Goal: Task Accomplishment & Management: Use online tool/utility

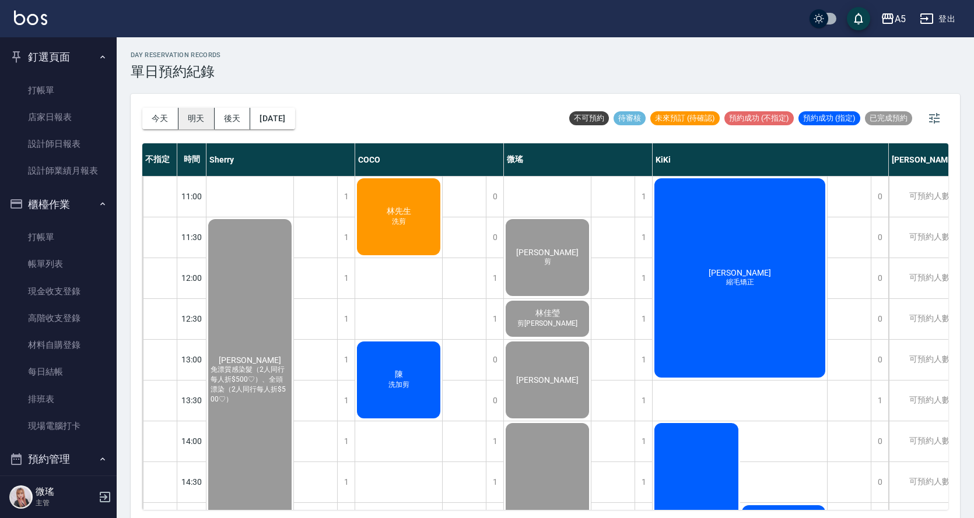
scroll to position [175, 0]
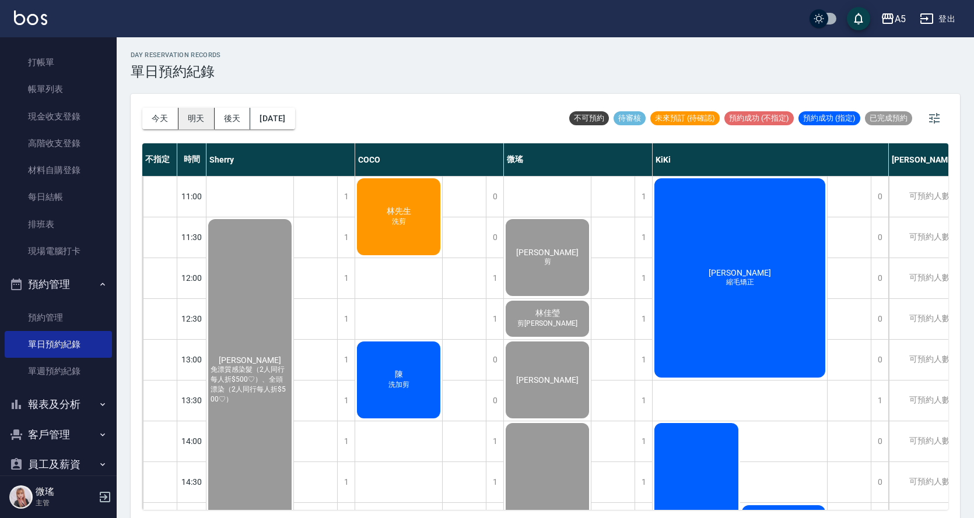
click at [196, 124] on button "明天" at bounding box center [196, 119] width 36 height 22
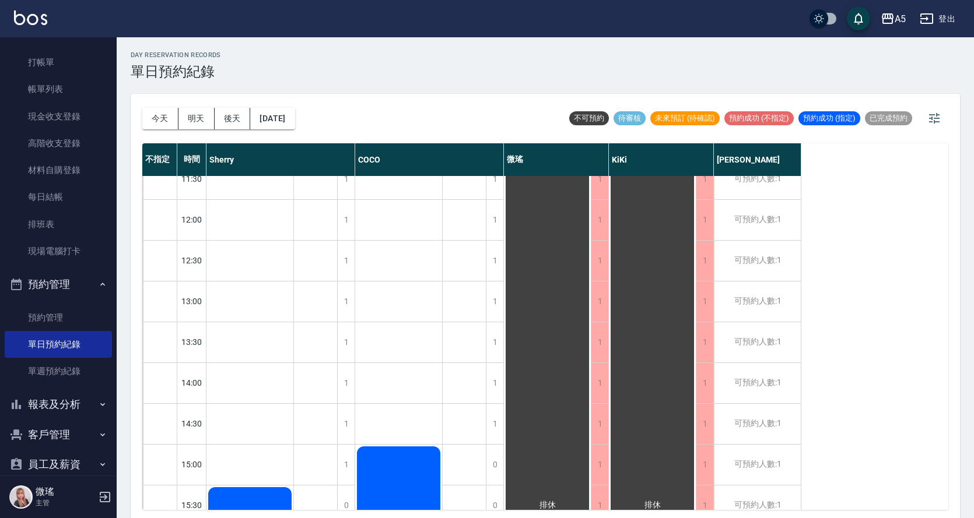
scroll to position [58, 0]
click at [497, 381] on div "1" at bounding box center [494, 383] width 17 height 40
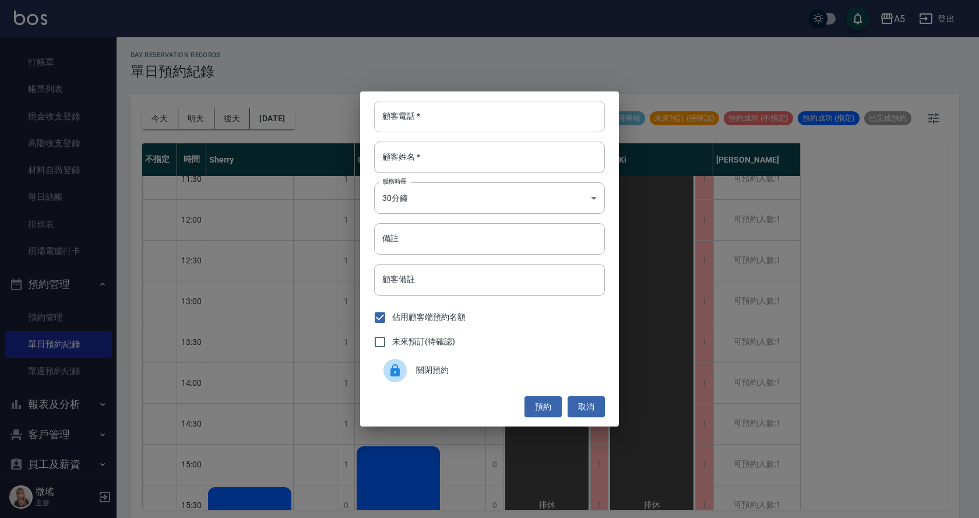
click at [466, 114] on input "顧客電話   *" at bounding box center [489, 116] width 231 height 31
type input "0906456451"
click at [444, 161] on input "顧客姓名   *" at bounding box center [489, 157] width 231 height 31
type input "Z"
type input "凡"
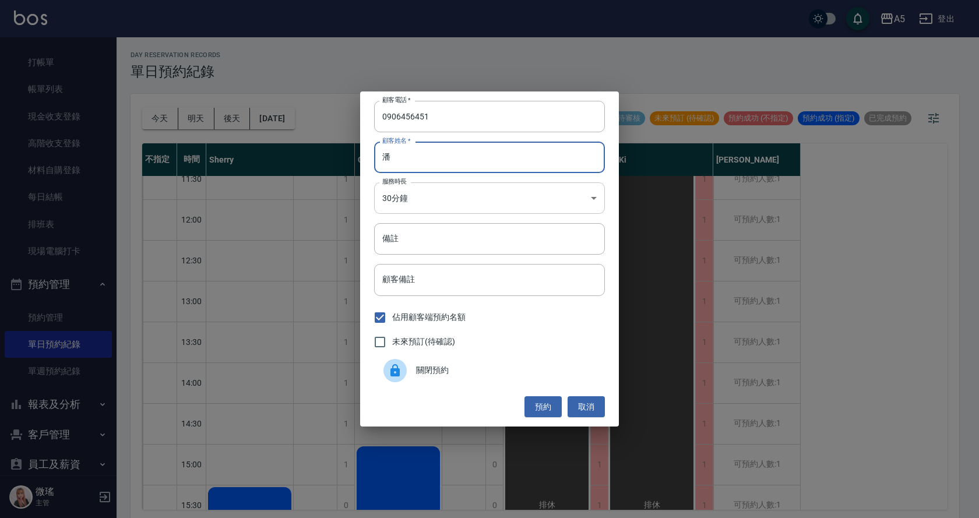
type input "潘"
click at [451, 208] on body "A5 登出 釘選頁面 打帳單 店家日報表 設計師日報表 設計師業績月報表 櫃檯作業 打帳單 帳單列表 現金收支登錄 高階收支登錄 材料自購登錄 每日結帳 排班…" at bounding box center [489, 261] width 979 height 522
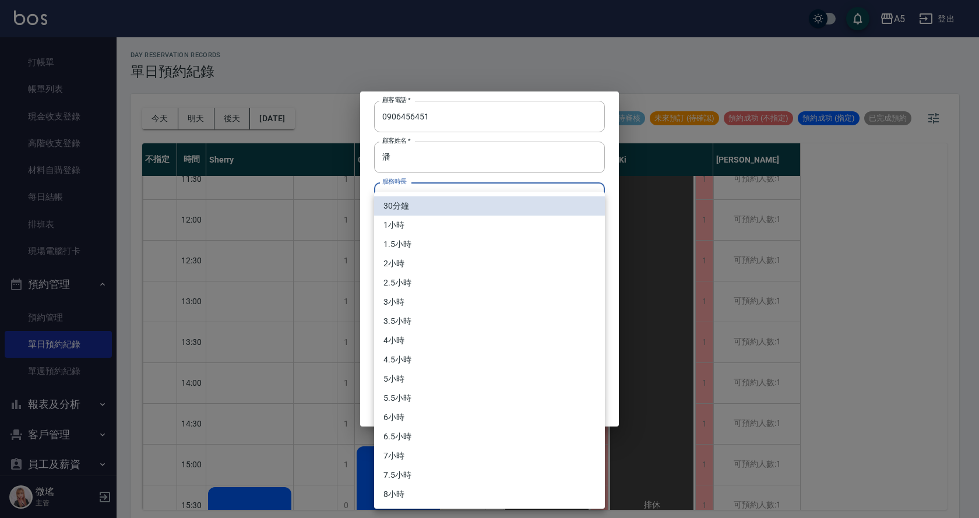
click at [421, 224] on li "1小時" at bounding box center [489, 225] width 231 height 19
type input "2"
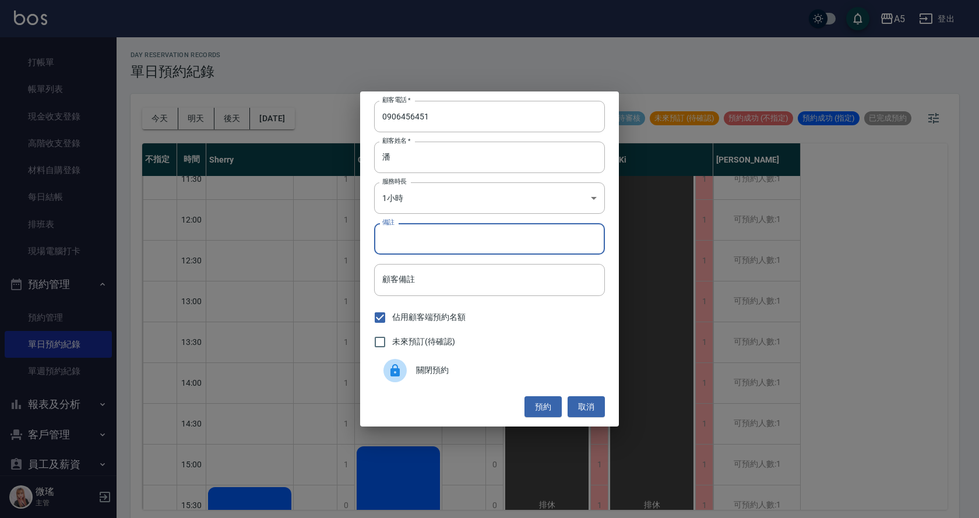
click at [403, 250] on input "備註" at bounding box center [489, 238] width 231 height 31
type input "洗剪"
click at [550, 405] on button "預約" at bounding box center [543, 407] width 37 height 22
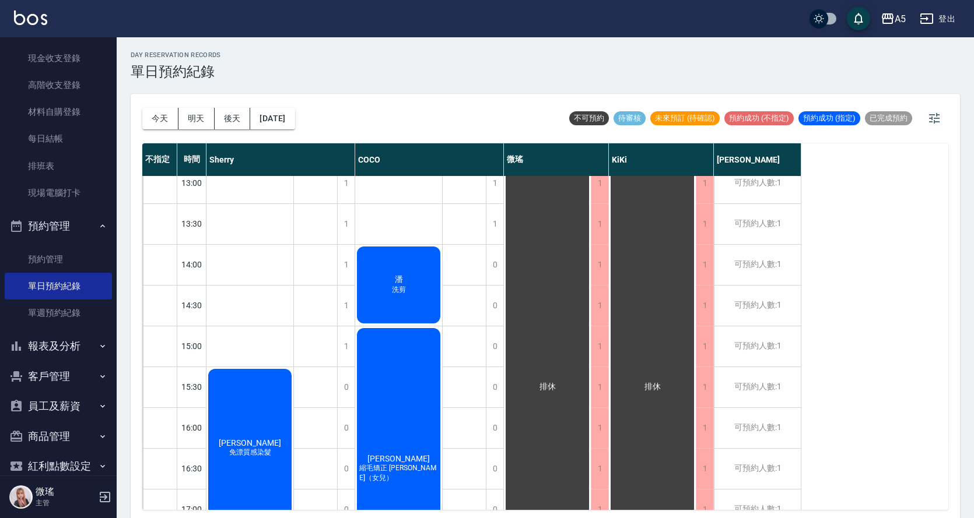
scroll to position [118, 0]
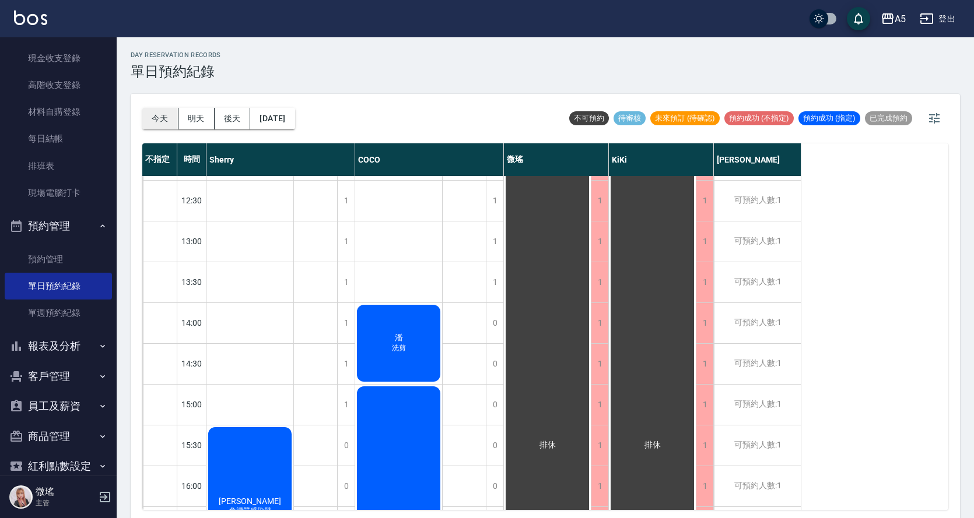
click at [167, 115] on button "今天" at bounding box center [160, 119] width 36 height 22
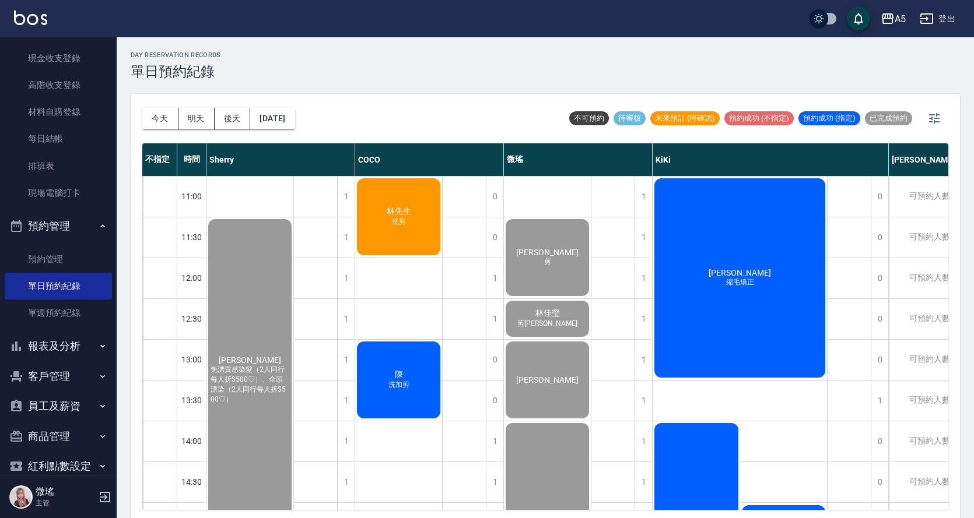
click at [293, 292] on div "胡美玲 縮毛矯正" at bounding box center [249, 379] width 87 height 325
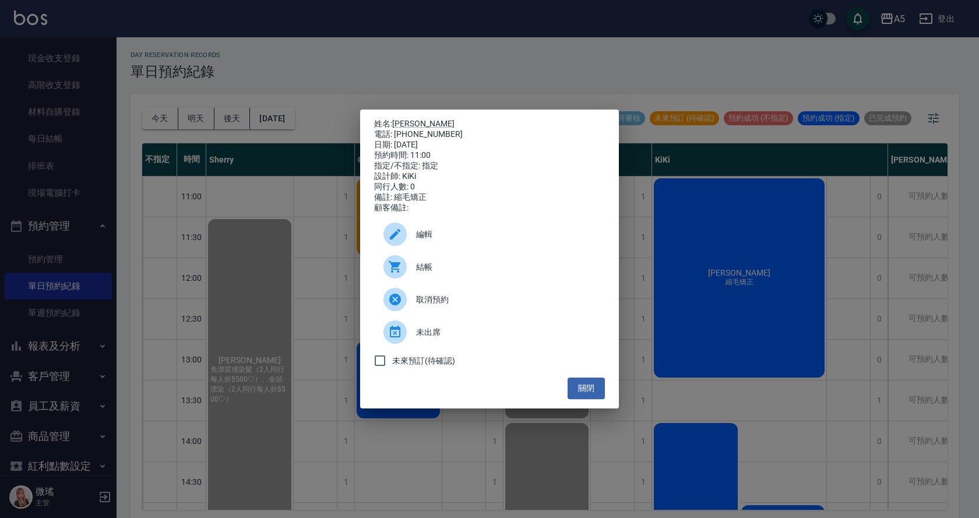
click at [482, 273] on span "結帳" at bounding box center [506, 267] width 180 height 12
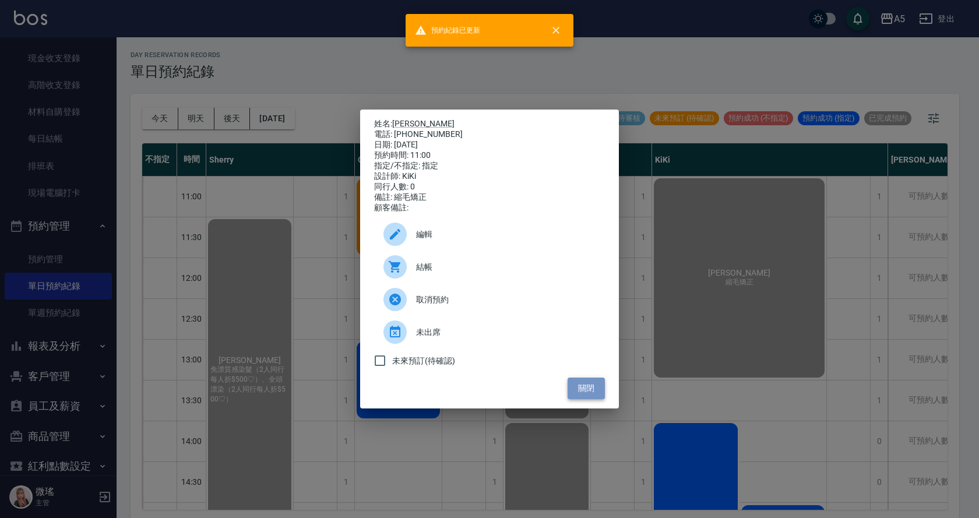
click at [578, 398] on button "關閉" at bounding box center [586, 389] width 37 height 22
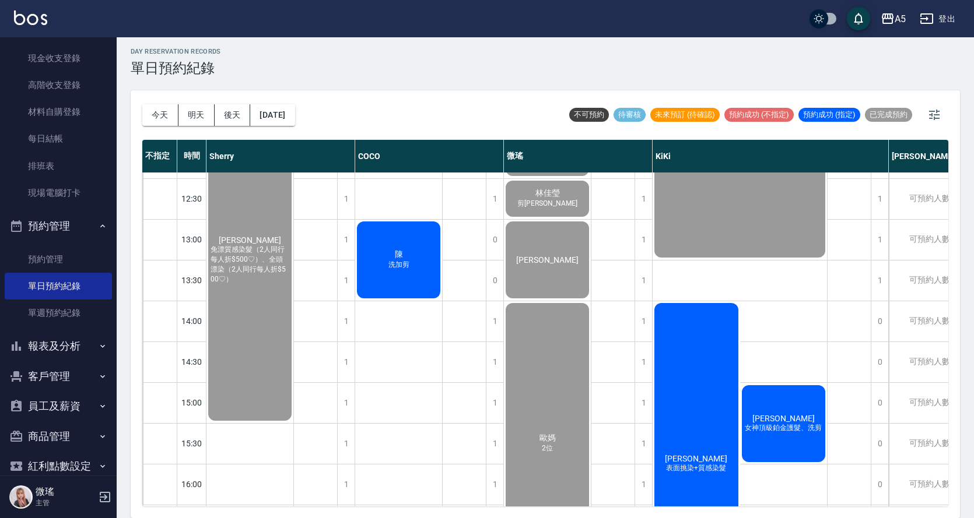
scroll to position [408, 0]
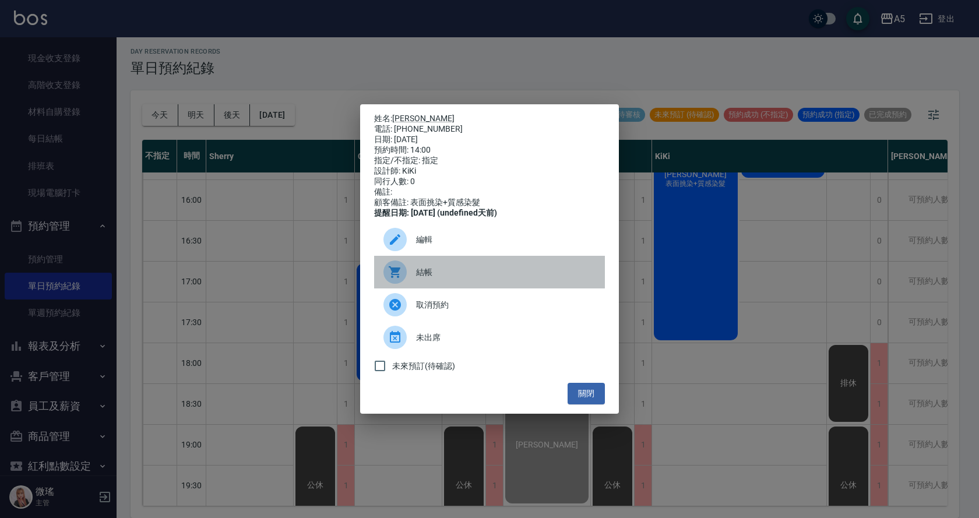
click at [471, 279] on span "結帳" at bounding box center [506, 272] width 180 height 12
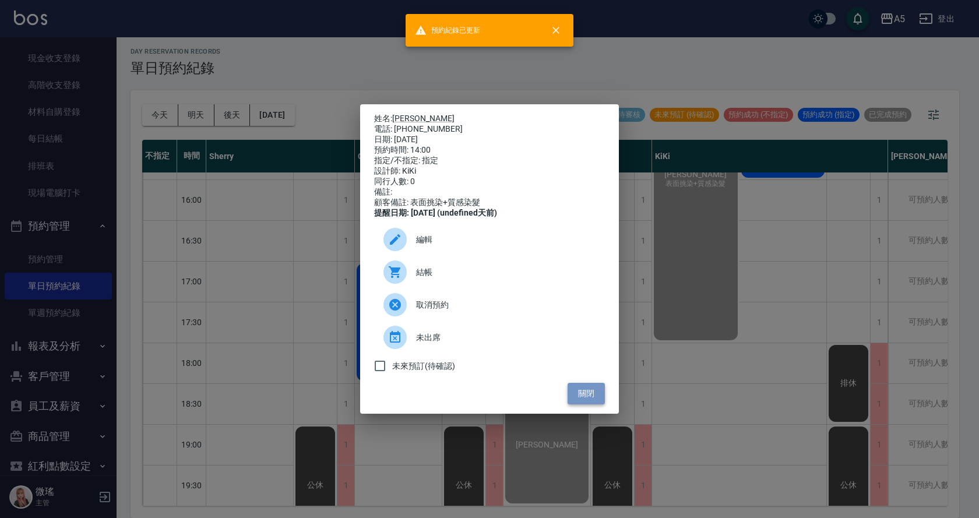
click at [588, 401] on button "關閉" at bounding box center [586, 394] width 37 height 22
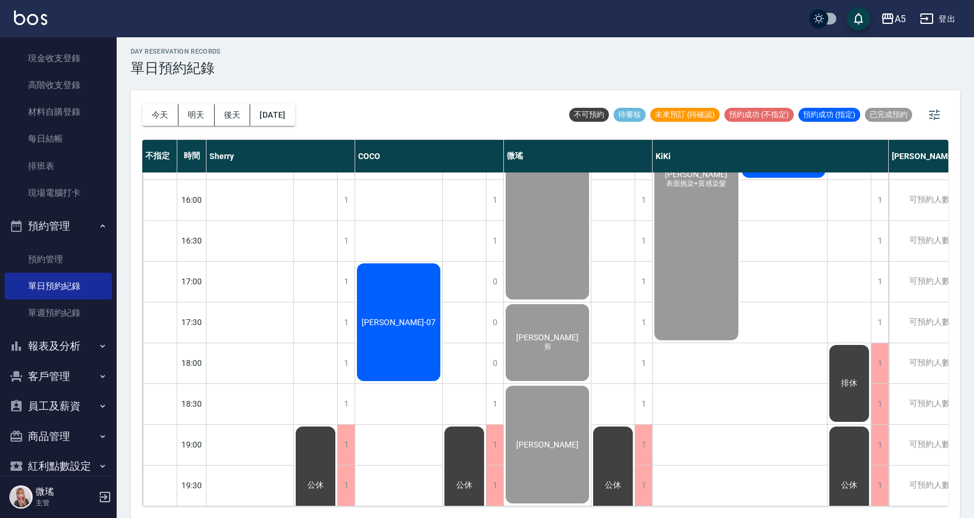
scroll to position [175, 0]
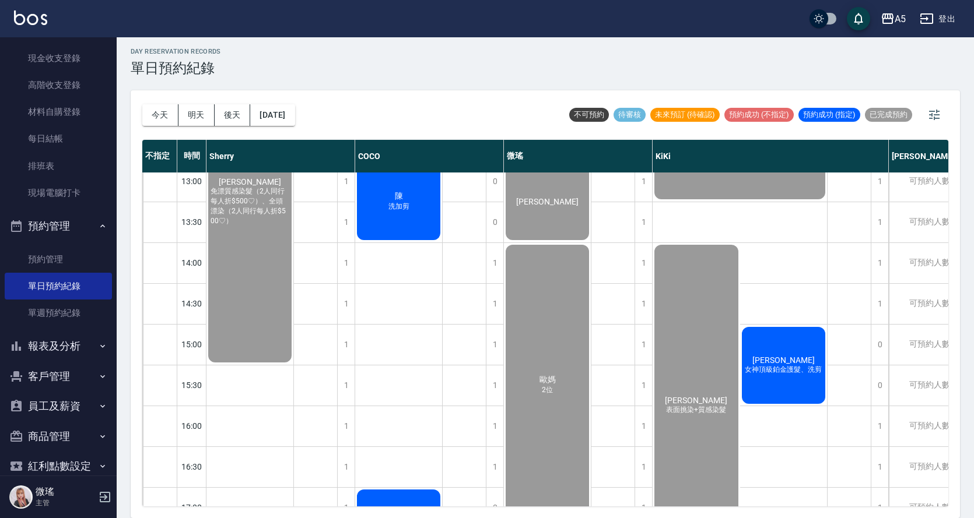
click at [796, 342] on div "廖珮愉 女神頂級鉑金護髮、洗剪" at bounding box center [783, 365] width 87 height 80
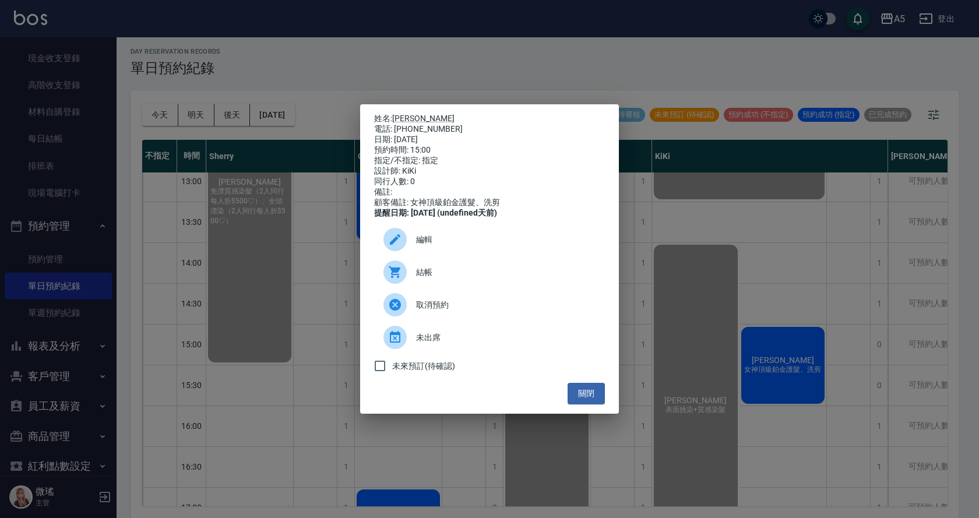
click at [426, 289] on div "結帳" at bounding box center [489, 272] width 231 height 33
click at [591, 401] on button "關閉" at bounding box center [586, 394] width 37 height 22
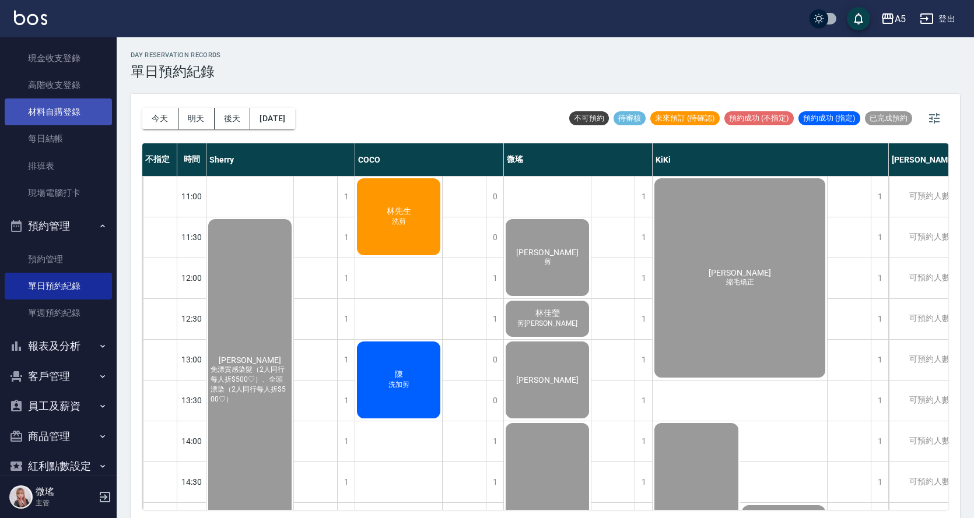
scroll to position [0, 0]
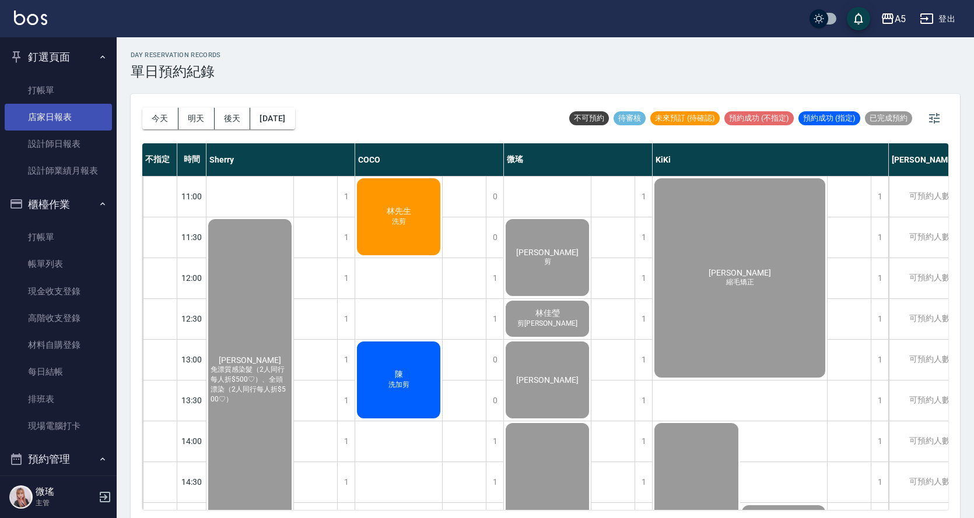
click at [82, 127] on link "店家日報表" at bounding box center [58, 117] width 107 height 27
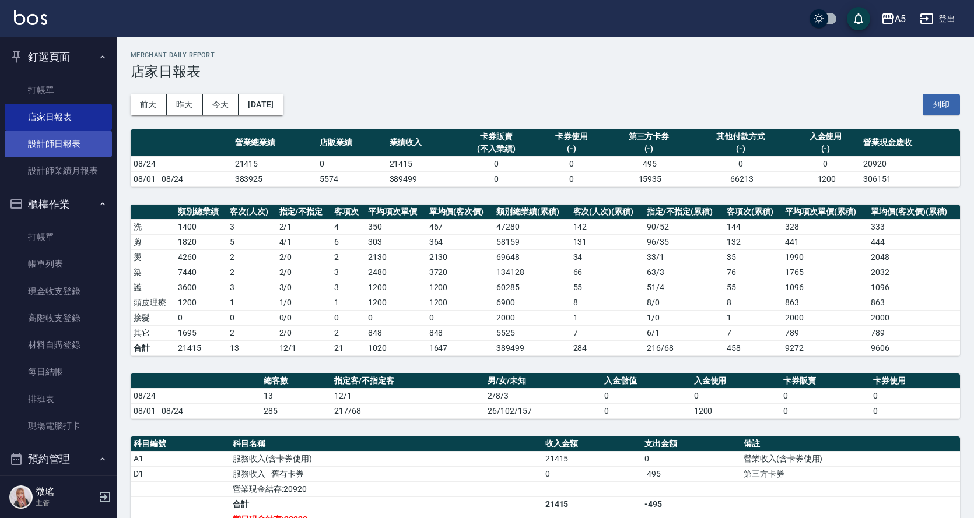
click at [66, 135] on link "設計師日報表" at bounding box center [58, 144] width 107 height 27
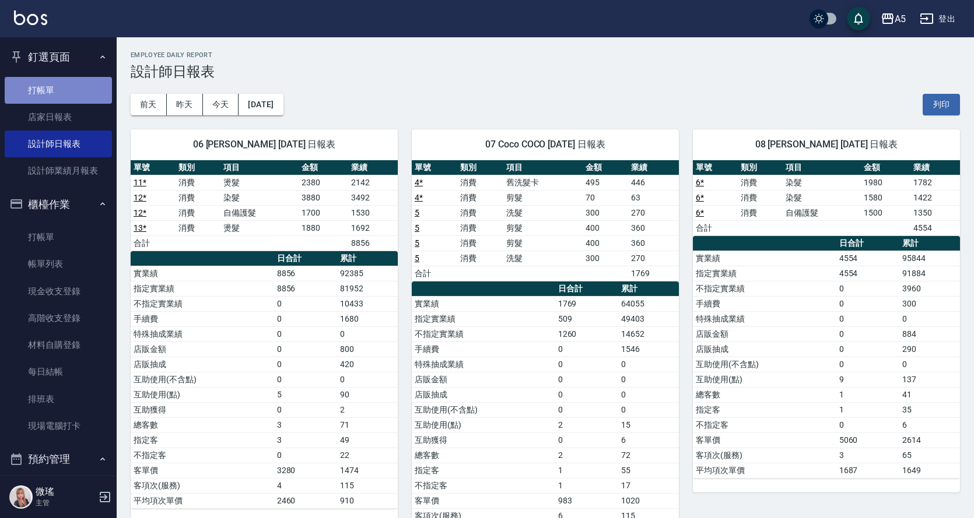
click at [66, 93] on link "打帳單" at bounding box center [58, 90] width 107 height 27
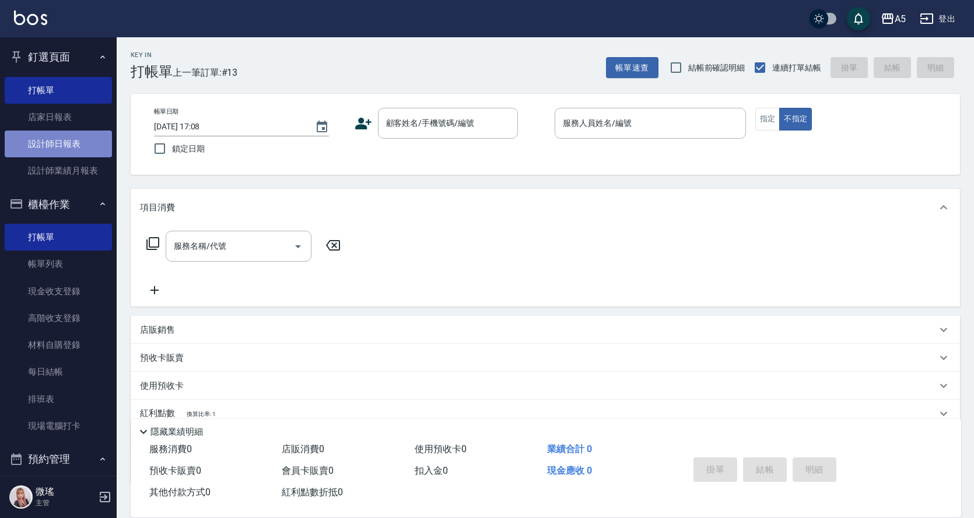
click at [73, 146] on link "設計師日報表" at bounding box center [58, 144] width 107 height 27
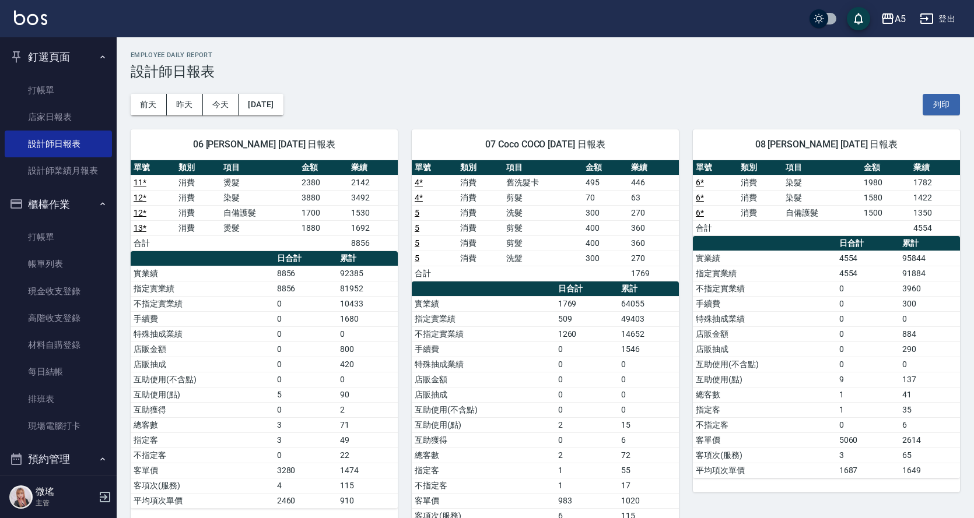
scroll to position [175, 0]
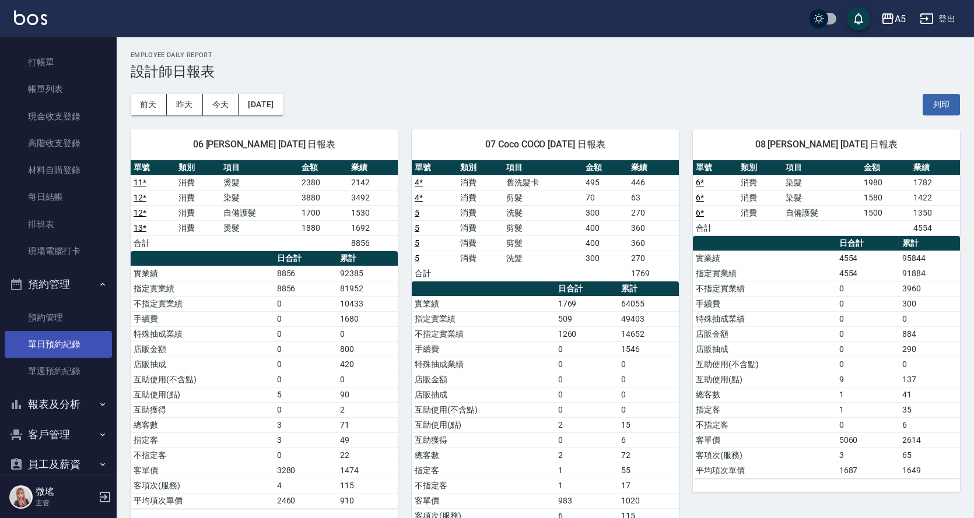
click at [75, 343] on link "單日預約紀錄" at bounding box center [58, 344] width 107 height 27
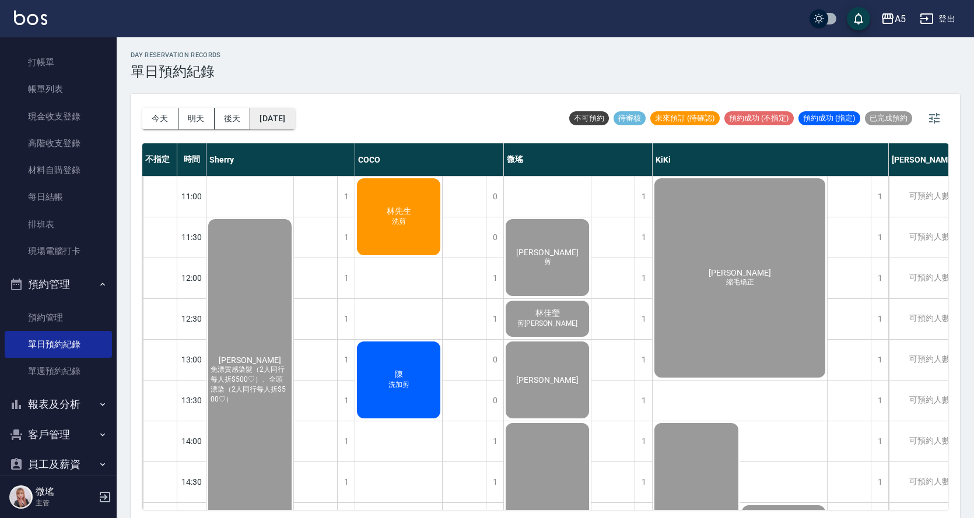
click at [285, 119] on button "[DATE]" at bounding box center [272, 119] width 44 height 22
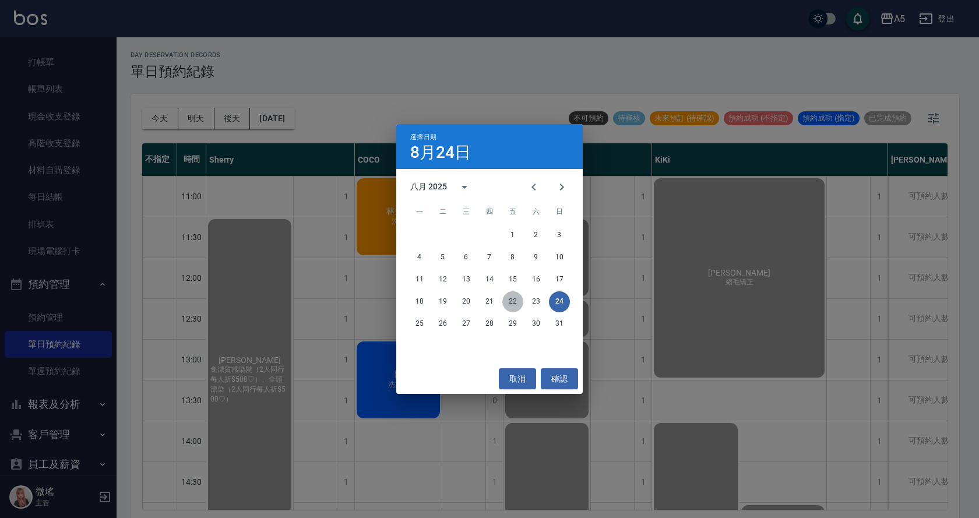
click at [518, 300] on button "22" at bounding box center [513, 302] width 21 height 21
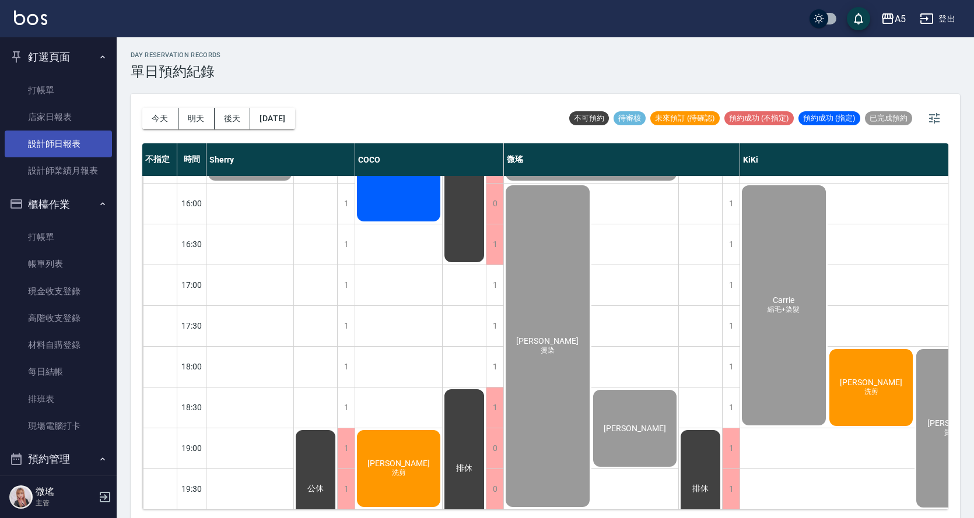
click at [71, 148] on link "設計師日報表" at bounding box center [58, 144] width 107 height 27
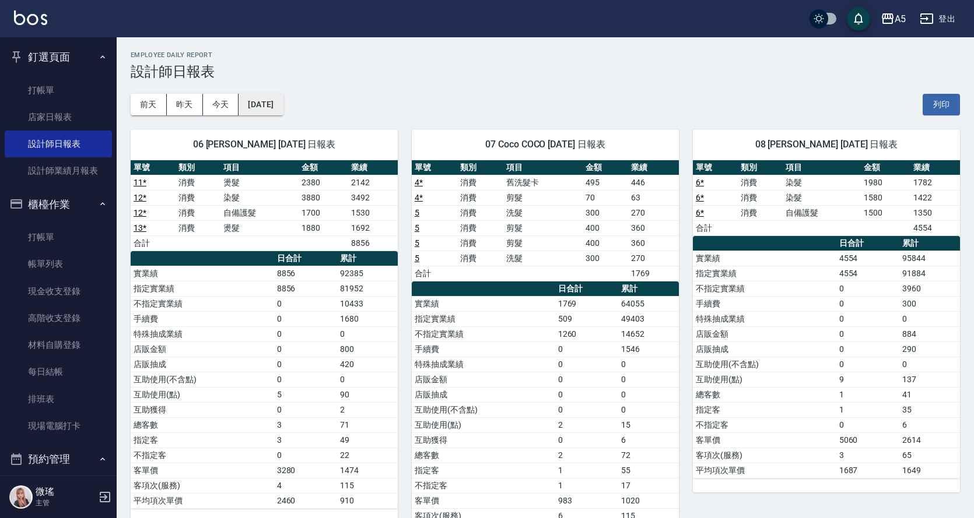
click at [283, 106] on button "[DATE]" at bounding box center [260, 105] width 44 height 22
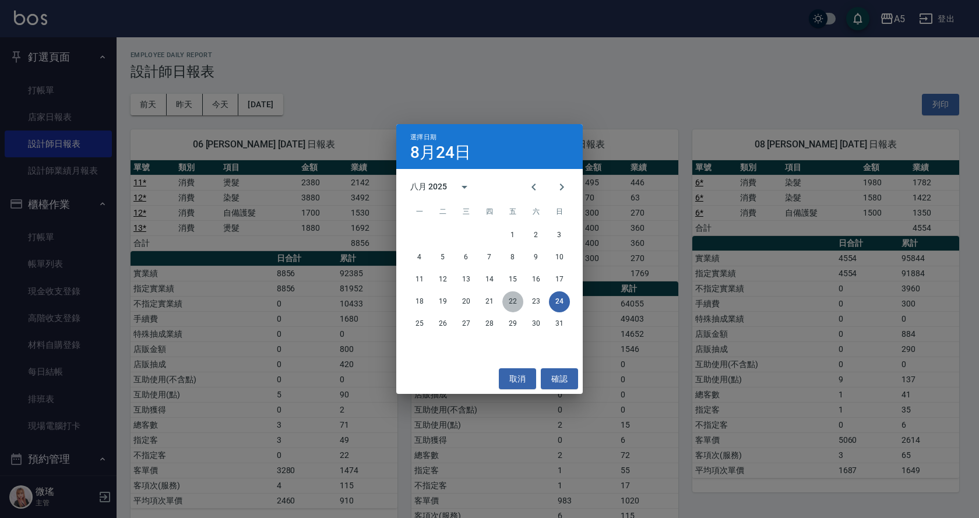
click at [516, 302] on button "22" at bounding box center [513, 302] width 21 height 21
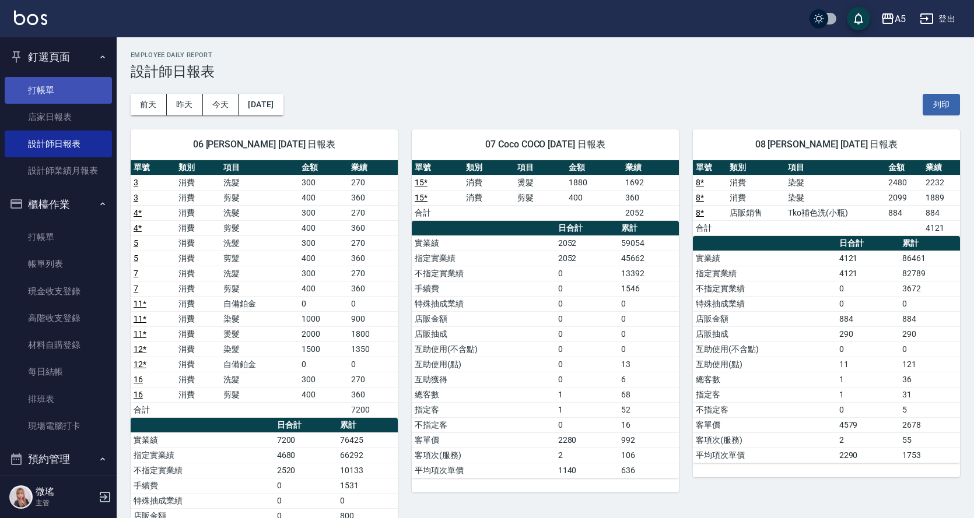
click at [56, 78] on link "打帳單" at bounding box center [58, 90] width 107 height 27
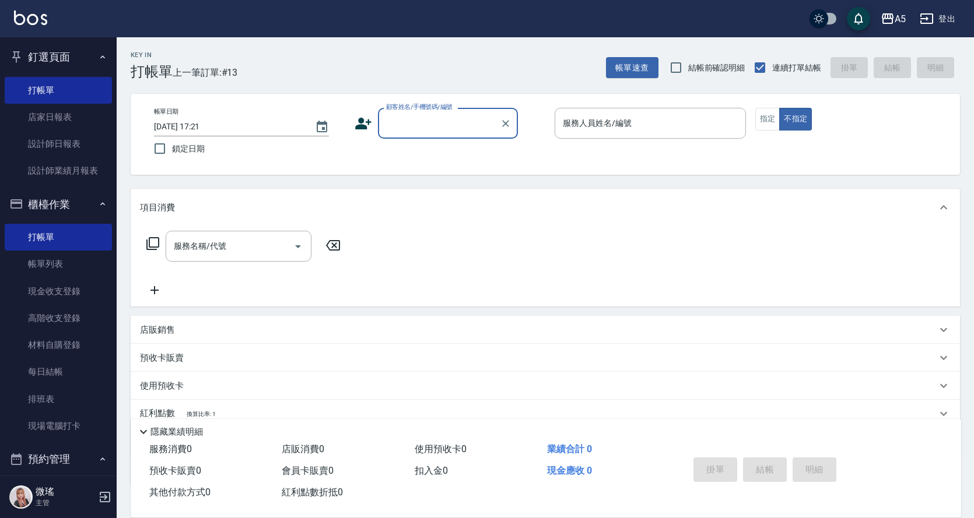
scroll to position [233, 0]
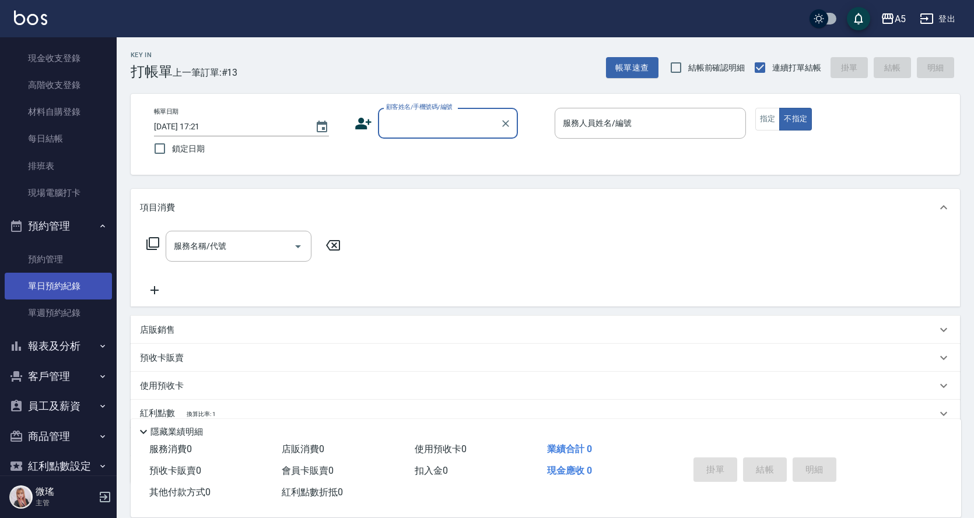
click at [72, 290] on link "單日預約紀錄" at bounding box center [58, 286] width 107 height 27
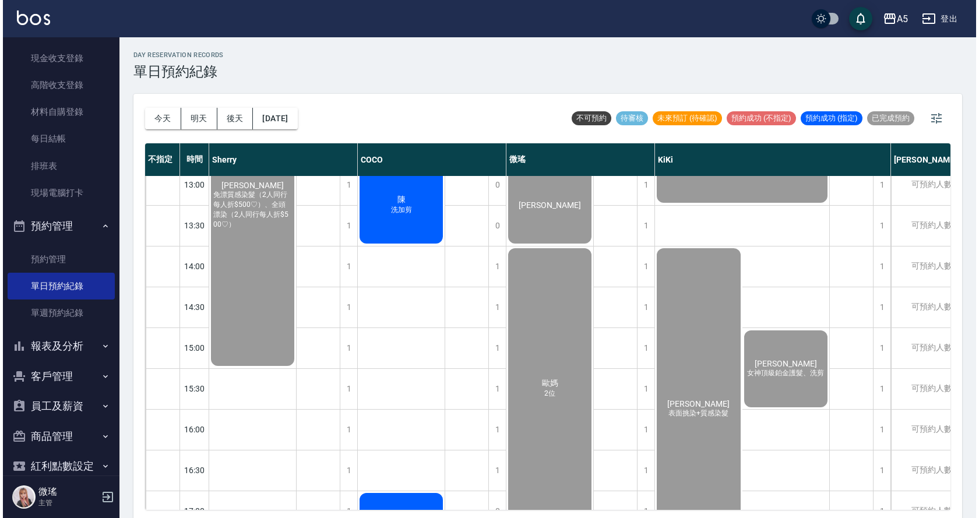
scroll to position [233, 0]
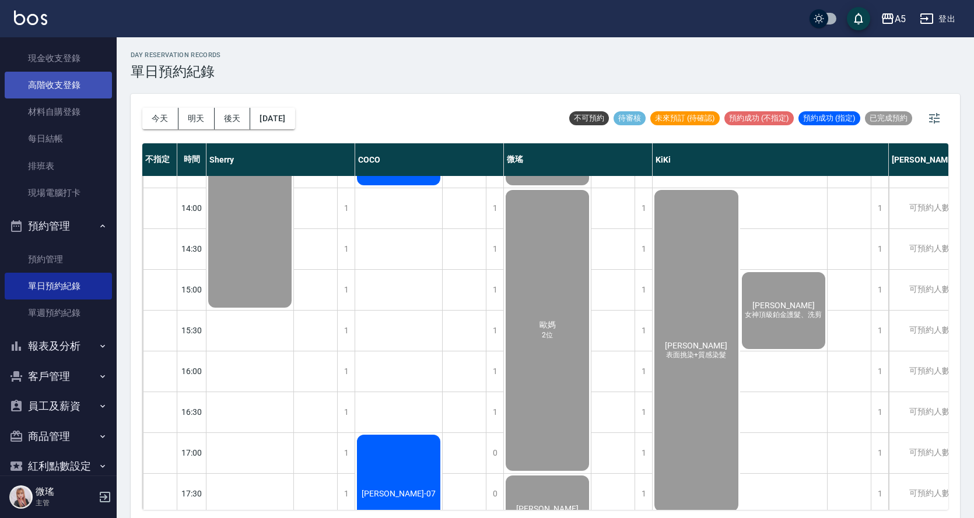
click at [73, 85] on link "高階收支登錄" at bounding box center [58, 85] width 107 height 27
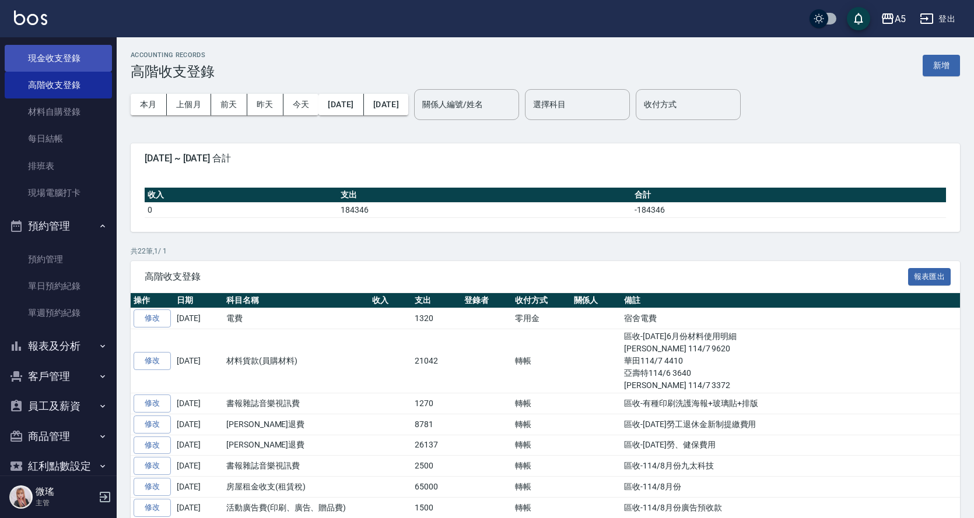
click at [75, 65] on link "現金收支登錄" at bounding box center [58, 58] width 107 height 27
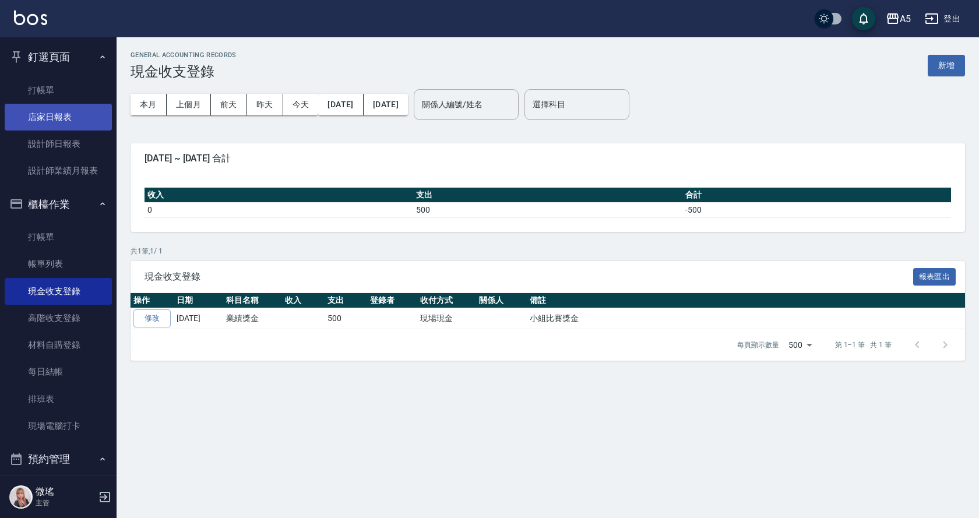
click at [71, 121] on link "店家日報表" at bounding box center [58, 117] width 107 height 27
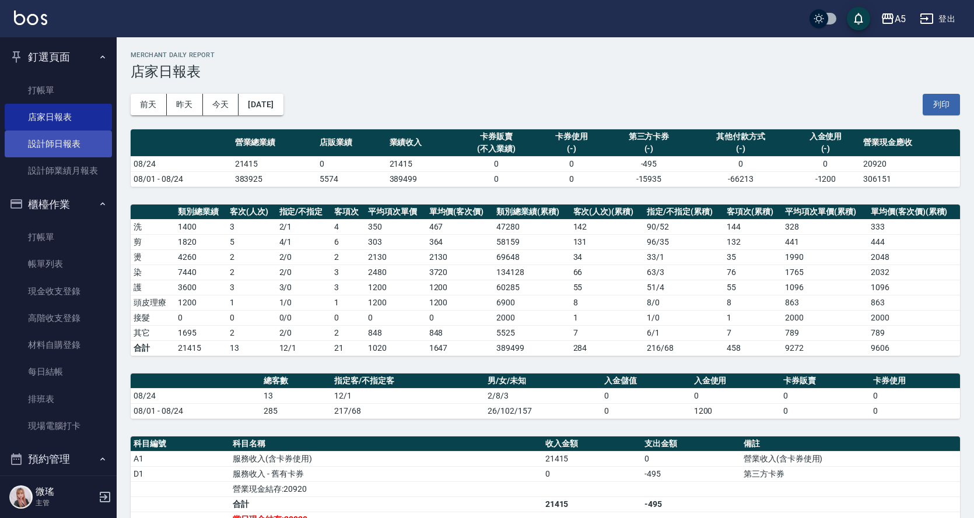
click at [80, 147] on link "設計師日報表" at bounding box center [58, 144] width 107 height 27
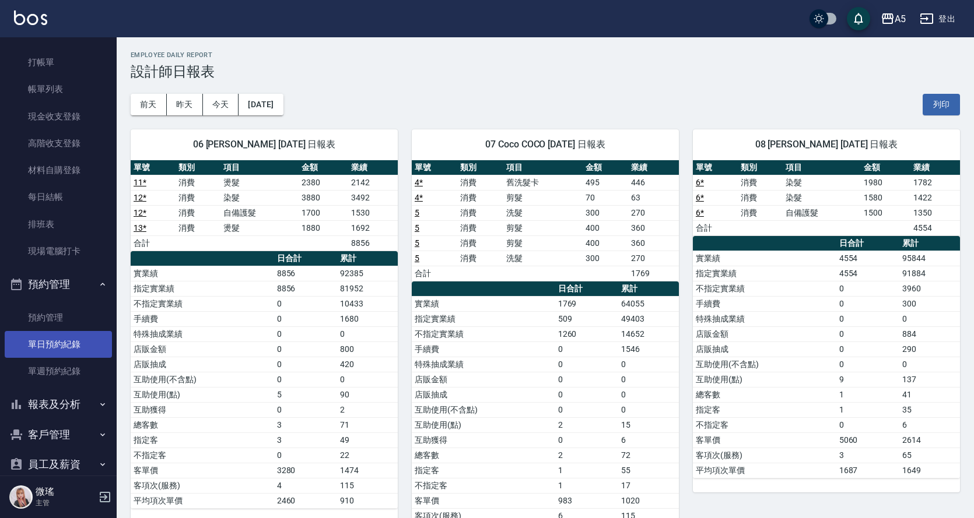
scroll to position [253, 0]
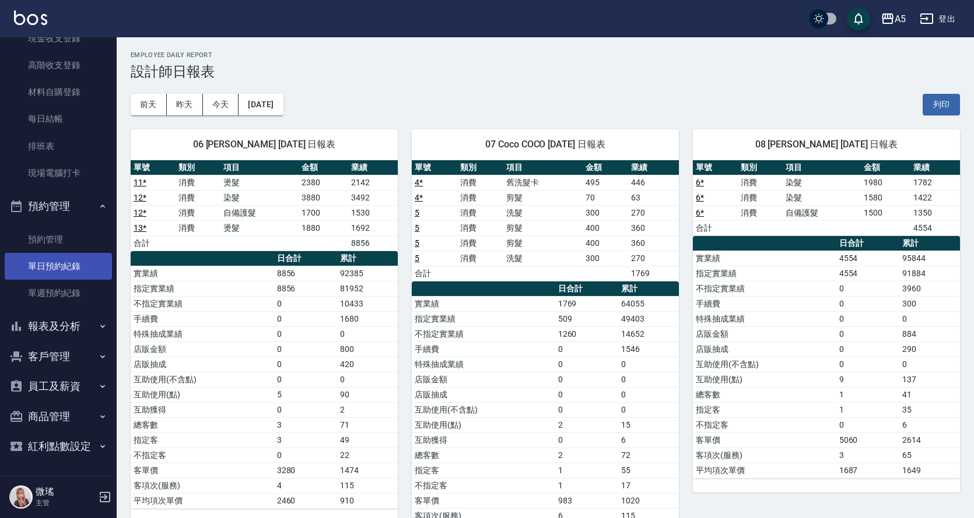
click at [49, 265] on link "單日預約紀錄" at bounding box center [58, 266] width 107 height 27
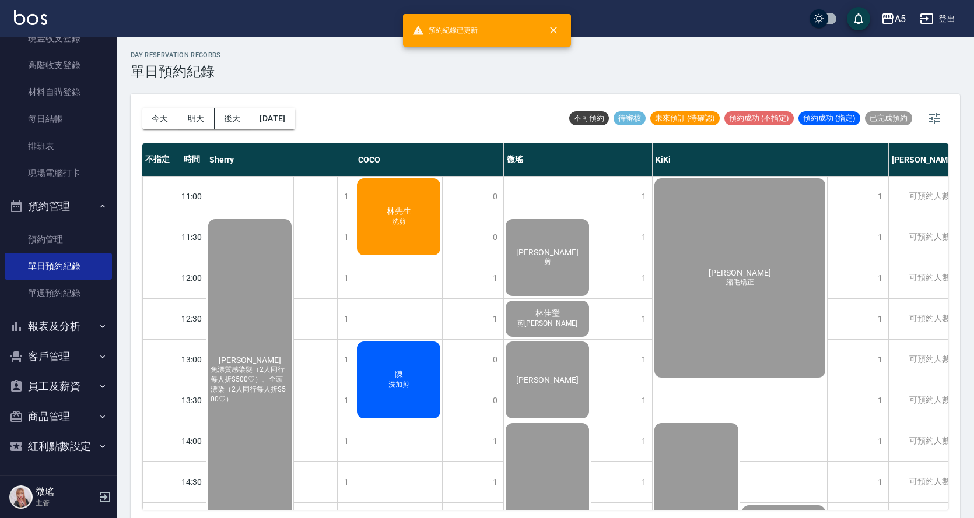
scroll to position [3, 0]
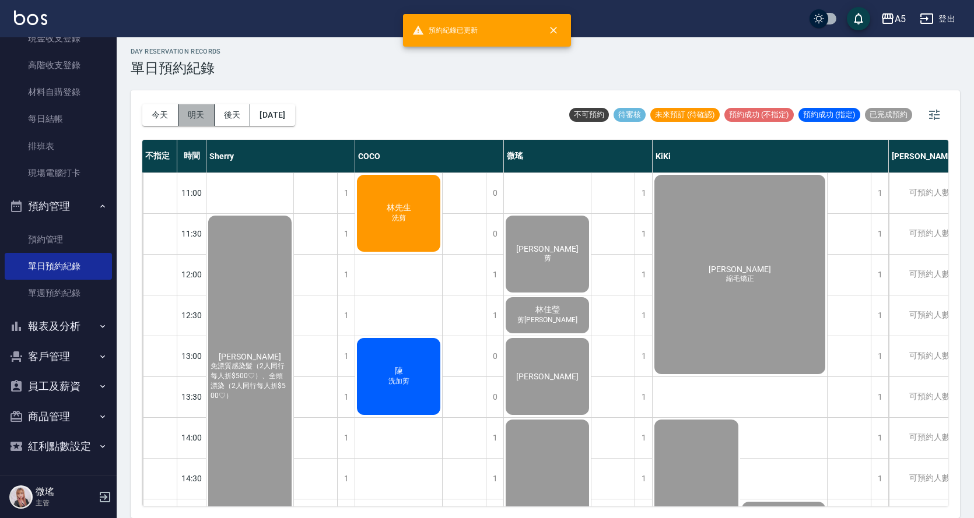
click at [194, 116] on button "明天" at bounding box center [196, 115] width 36 height 22
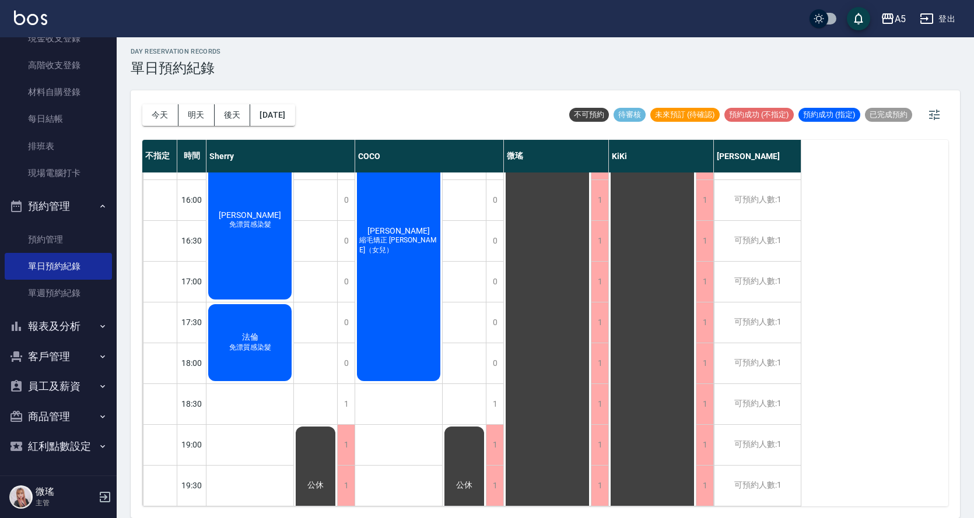
scroll to position [235, 0]
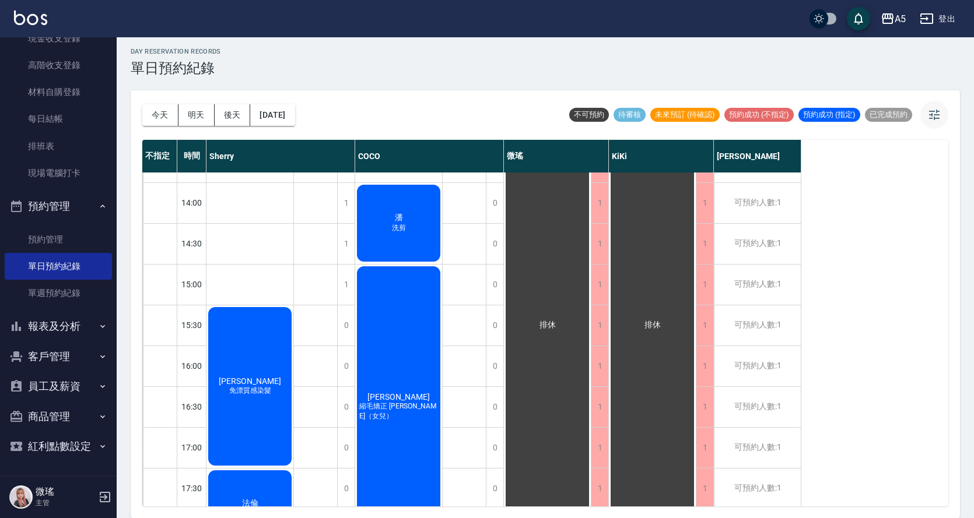
click at [930, 116] on icon "button" at bounding box center [934, 115] width 14 height 14
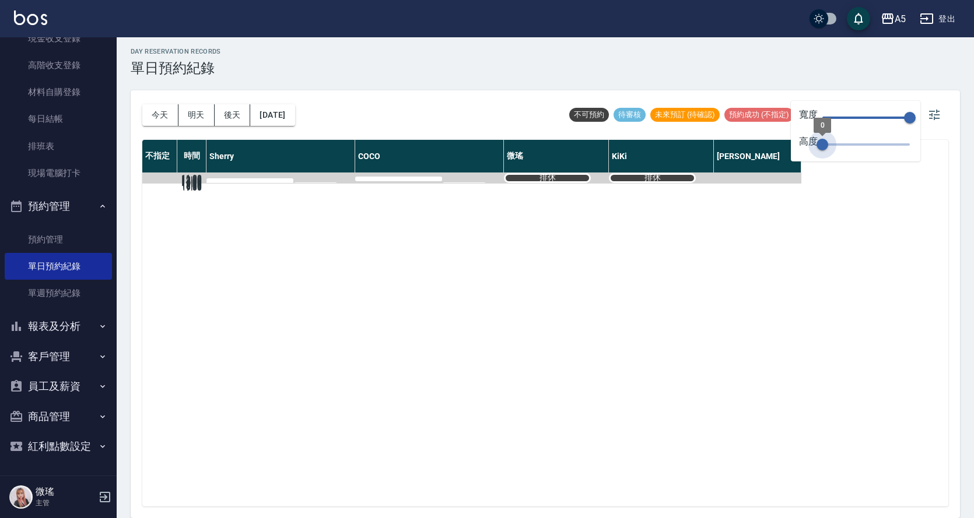
scroll to position [0, 0]
type input "70"
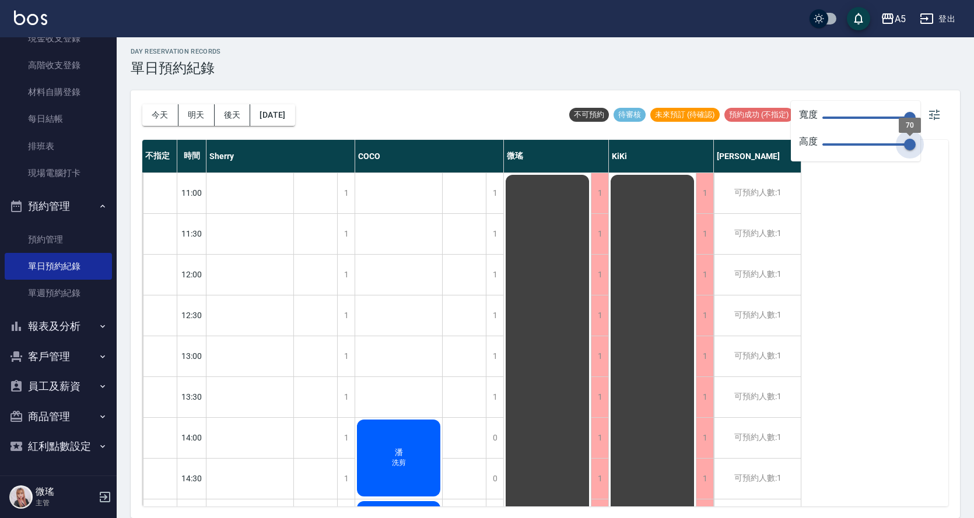
drag, startPoint x: 905, startPoint y: 145, endPoint x: 978, endPoint y: 148, distance: 73.5
click at [973, 148] on html "A5 登出 釘選頁面 打帳單 店家日報表 設計師日報表 設計師業績月報表 櫃檯作業 打帳單 帳單列表 現金收支登錄 高階收支登錄 材料自購登錄 每日結帳 排班…" at bounding box center [487, 258] width 974 height 522
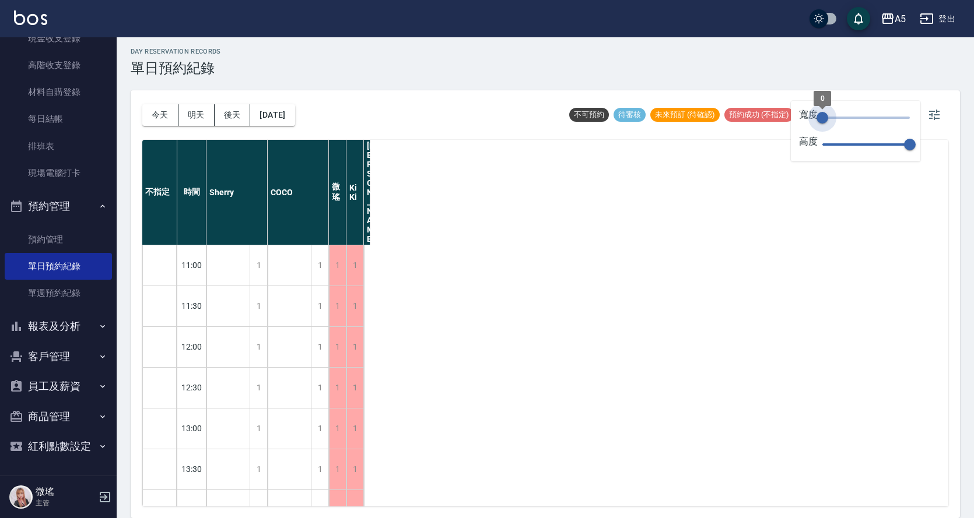
type input "150"
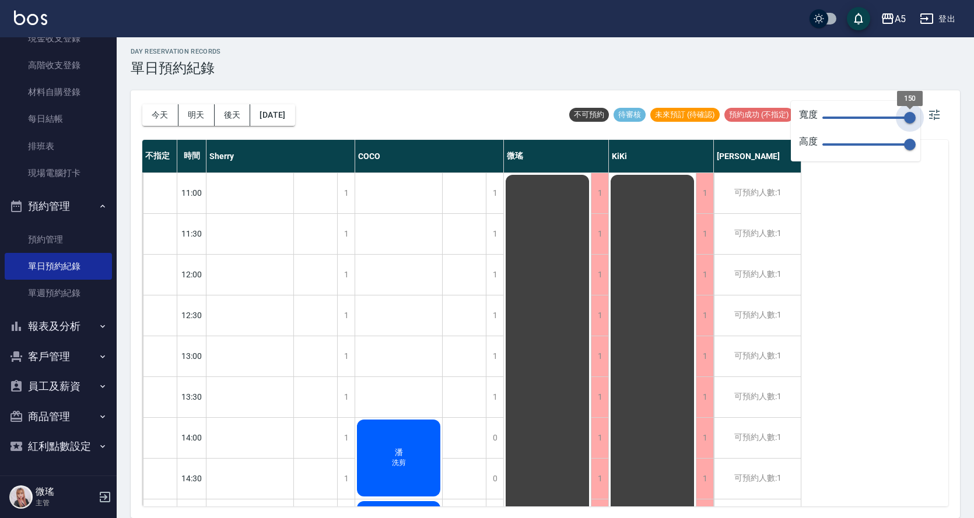
drag, startPoint x: 909, startPoint y: 113, endPoint x: 949, endPoint y: 127, distance: 42.0
click at [949, 127] on body "A5 登出 釘選頁面 打帳單 店家日報表 設計師日報表 設計師業績月報表 櫃檯作業 打帳單 帳單列表 現金收支登錄 高階收支登錄 材料自購登錄 每日結帳 排班…" at bounding box center [487, 258] width 974 height 522
drag, startPoint x: 949, startPoint y: 127, endPoint x: 979, endPoint y: 118, distance: 31.7
click at [973, 118] on html "A5 登出 釘選頁面 打帳單 店家日報表 設計師日報表 設計師業績月報表 櫃檯作業 打帳單 帳單列表 現金收支登錄 高階收支登錄 材料自購登錄 每日結帳 排班…" at bounding box center [487, 258] width 974 height 522
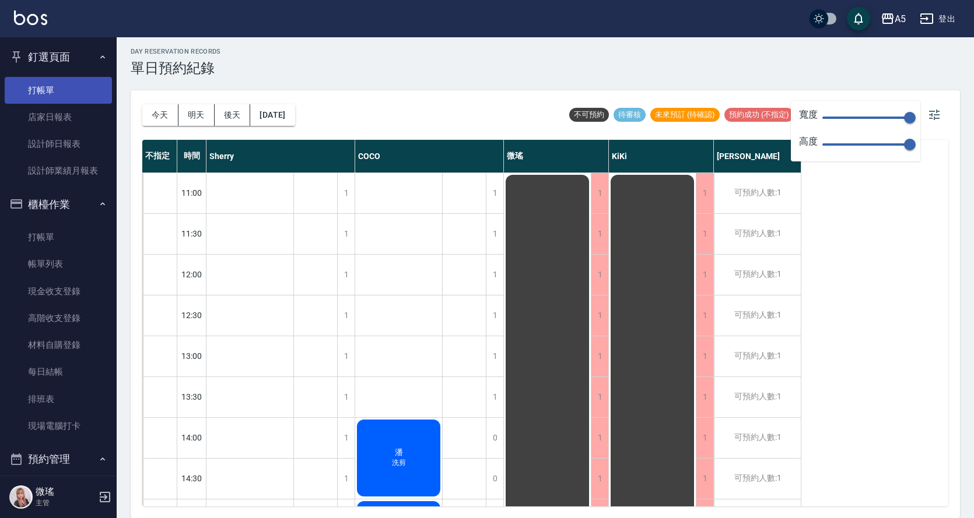
drag, startPoint x: 59, startPoint y: 91, endPoint x: 51, endPoint y: 89, distance: 9.1
click at [59, 91] on link "打帳單" at bounding box center [58, 90] width 107 height 27
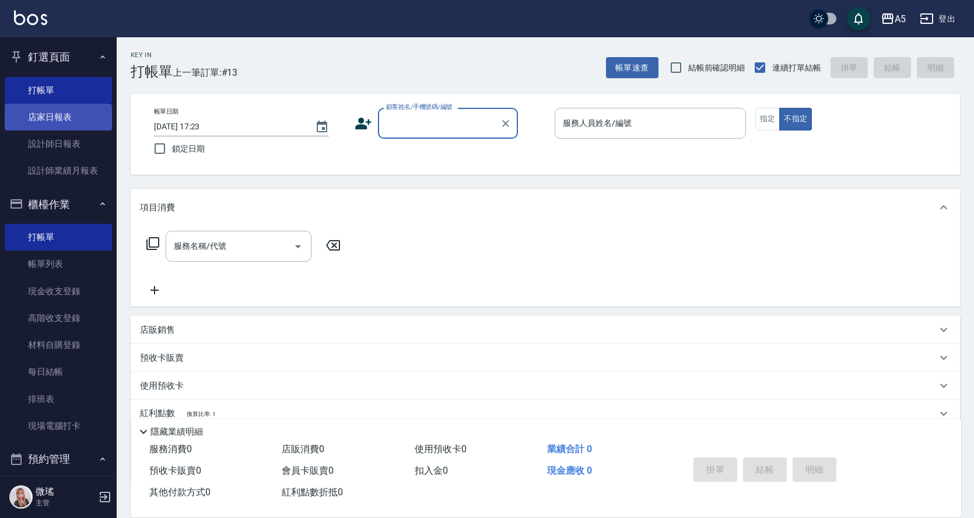
click at [78, 117] on link "店家日報表" at bounding box center [58, 117] width 107 height 27
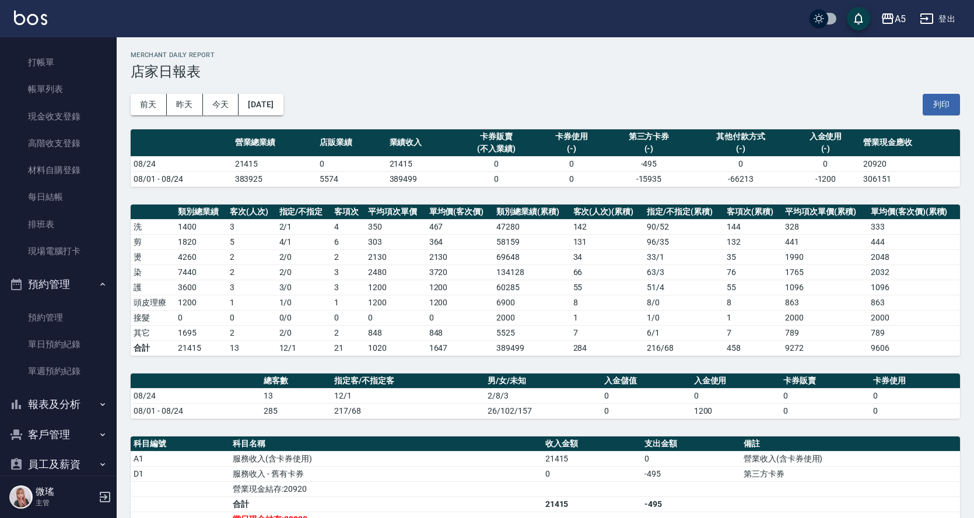
scroll to position [253, 0]
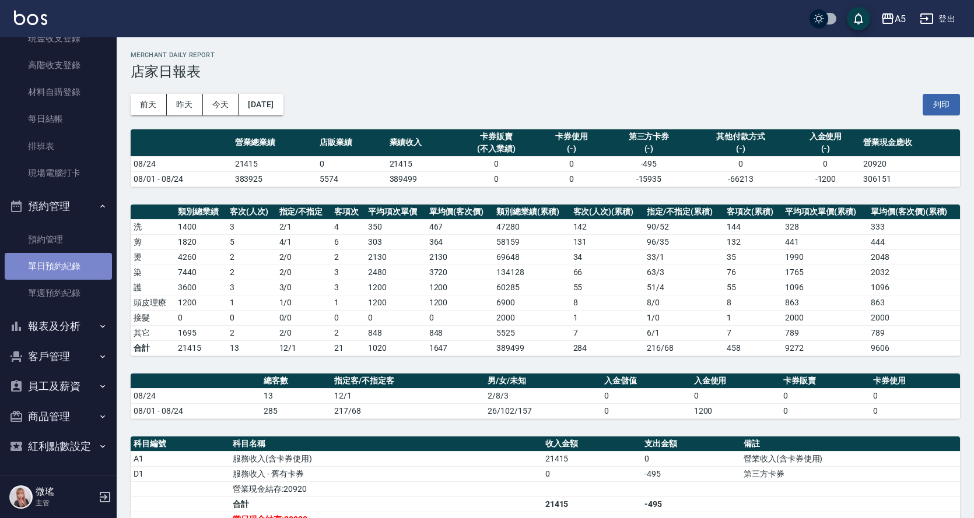
click at [66, 266] on link "單日預約紀錄" at bounding box center [58, 266] width 107 height 27
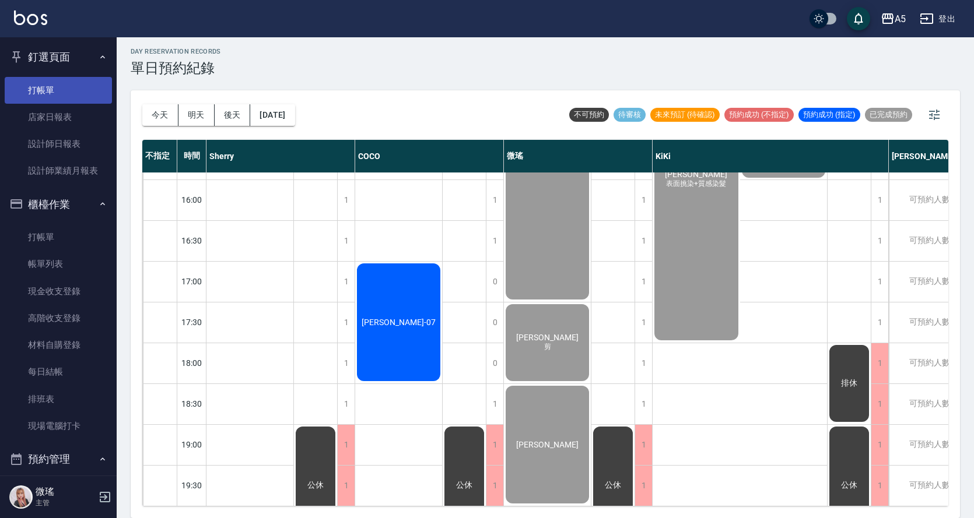
click at [57, 96] on link "打帳單" at bounding box center [58, 90] width 107 height 27
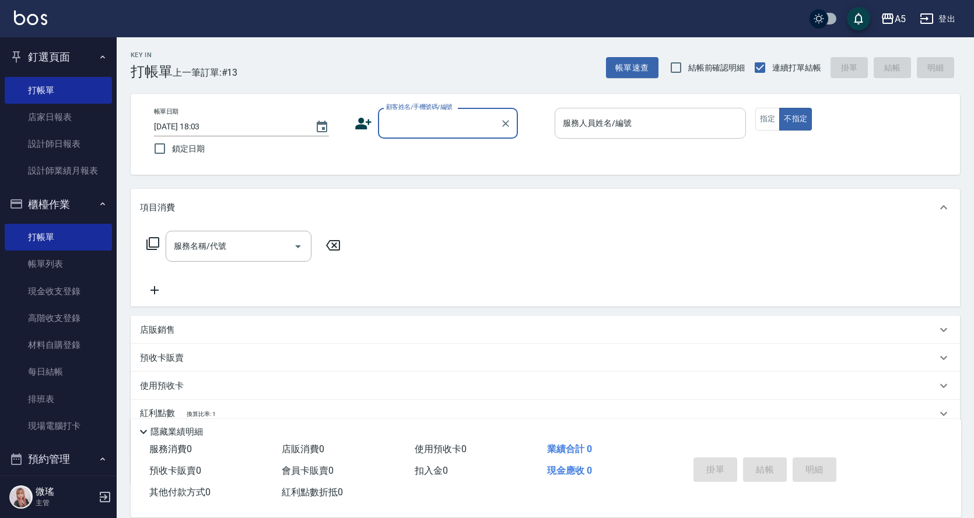
click at [608, 124] on div "服務人員姓名/編號 服務人員姓名/編號" at bounding box center [649, 123] width 191 height 31
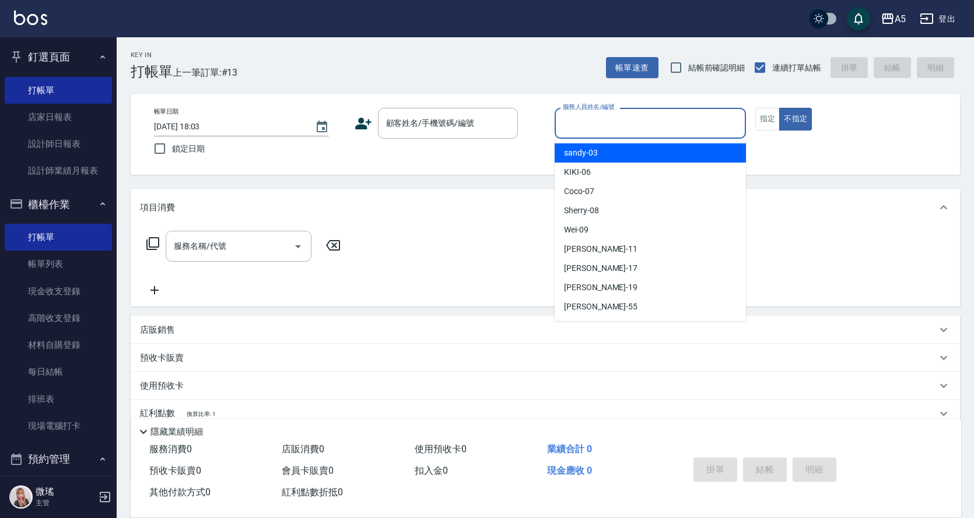
drag, startPoint x: 687, startPoint y: 108, endPoint x: 681, endPoint y: 112, distance: 7.6
click at [684, 110] on div "服務人員姓名/編號" at bounding box center [649, 123] width 191 height 31
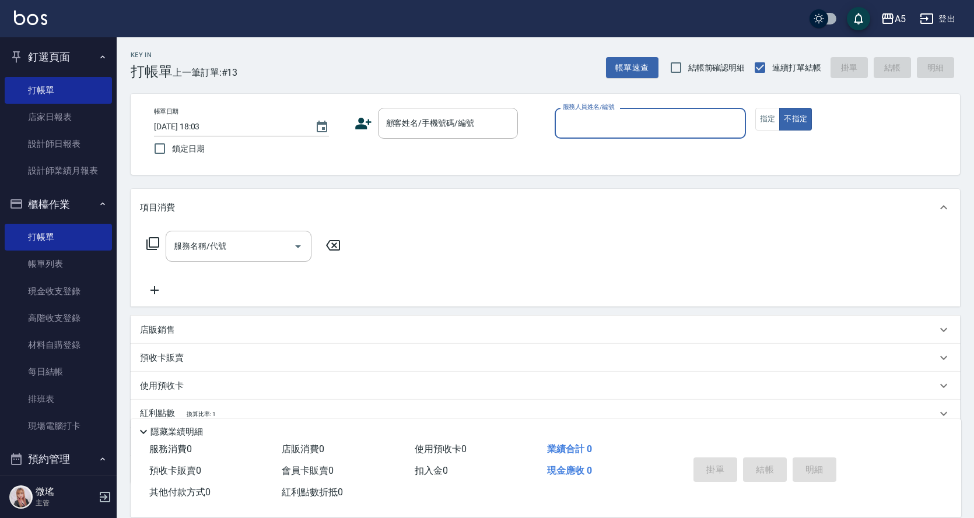
click at [637, 129] on input "服務人員姓名/編號" at bounding box center [650, 123] width 181 height 20
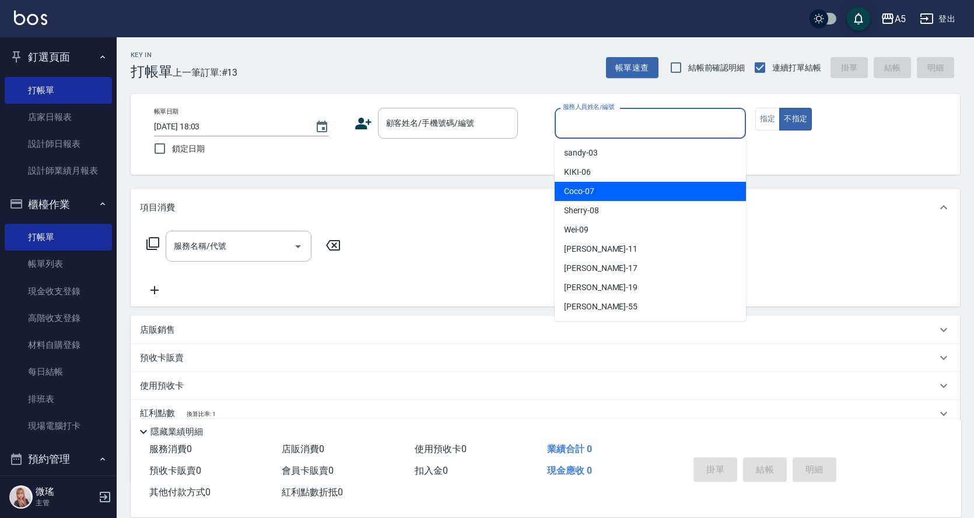
click at [616, 194] on div "Coco -07" at bounding box center [649, 191] width 191 height 19
type input "Coco-07"
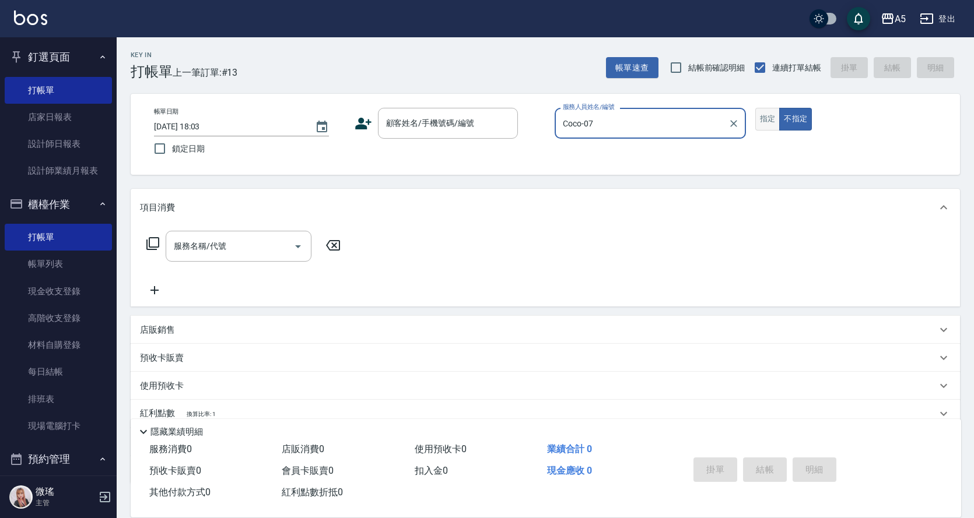
click at [774, 126] on button "指定" at bounding box center [767, 119] width 25 height 23
click at [439, 128] on input "顧客姓名/手機號碼/編號" at bounding box center [439, 123] width 112 height 20
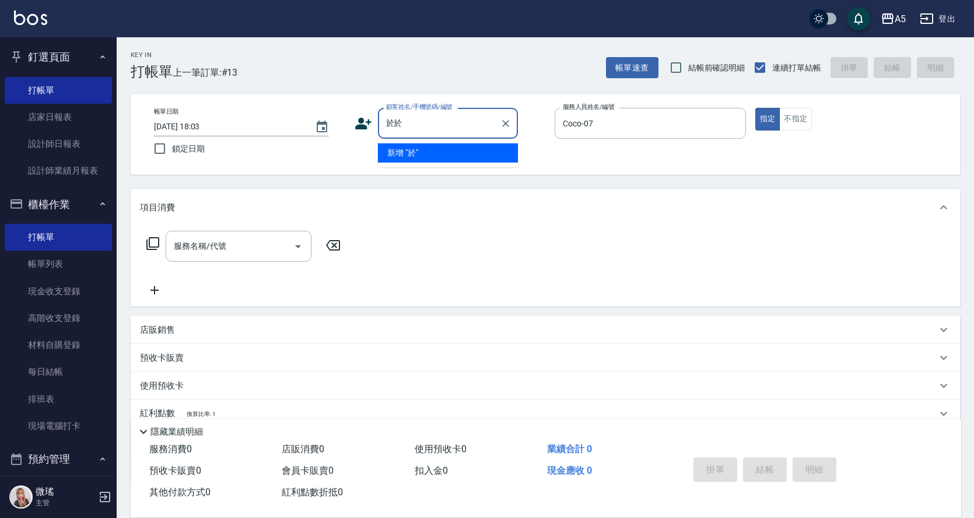
click at [415, 126] on input "於於" at bounding box center [439, 123] width 112 height 20
type input "於"
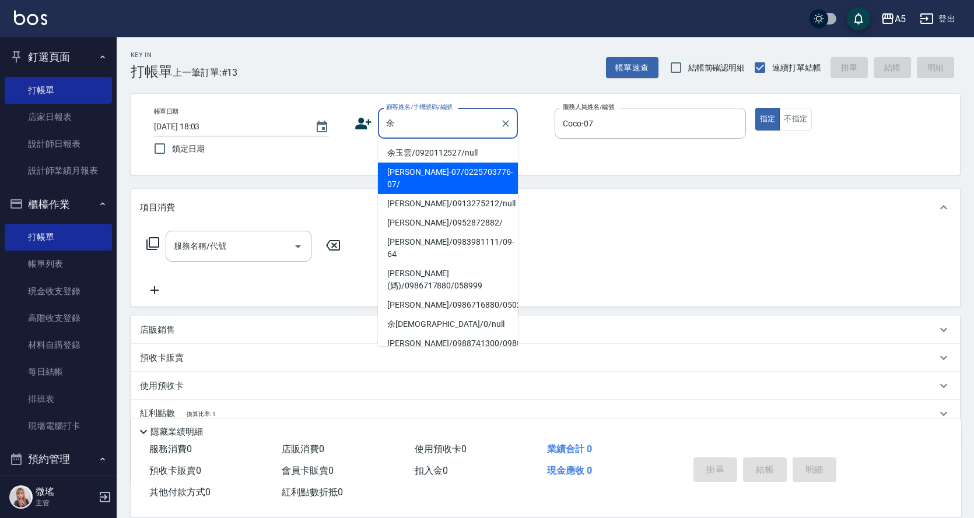
click at [420, 174] on li "余珮瑜-07/0225703776-07/" at bounding box center [448, 178] width 140 height 31
type input "余珮瑜-07/0225703776-07/"
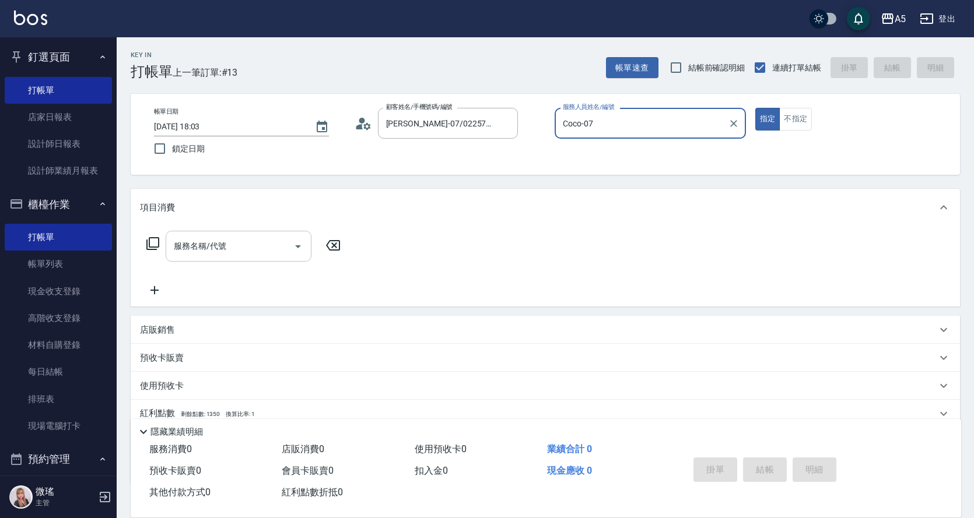
click at [223, 246] on input "服務名稱/代號" at bounding box center [230, 246] width 118 height 20
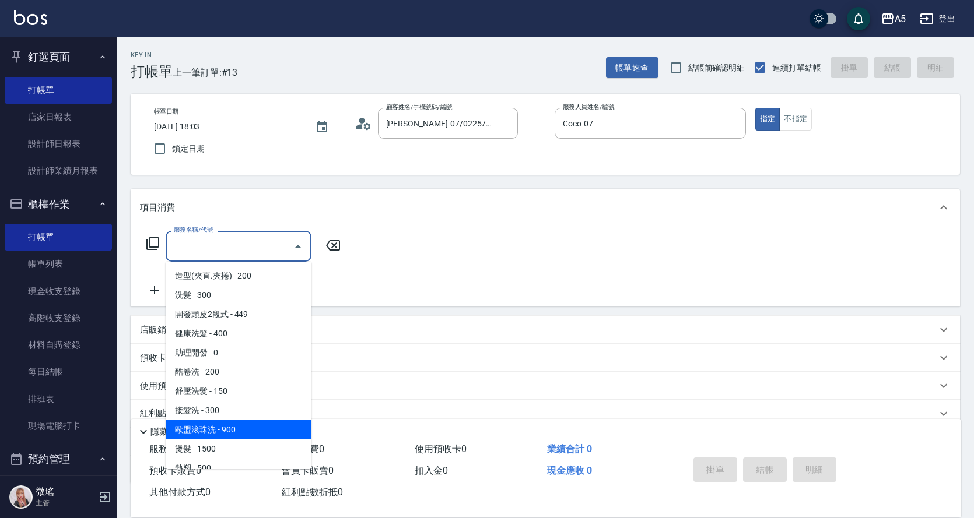
click at [236, 427] on span "歐盟滾珠洗 - 900" at bounding box center [239, 429] width 146 height 19
type input "歐盟滾珠洗(215)"
type input "90"
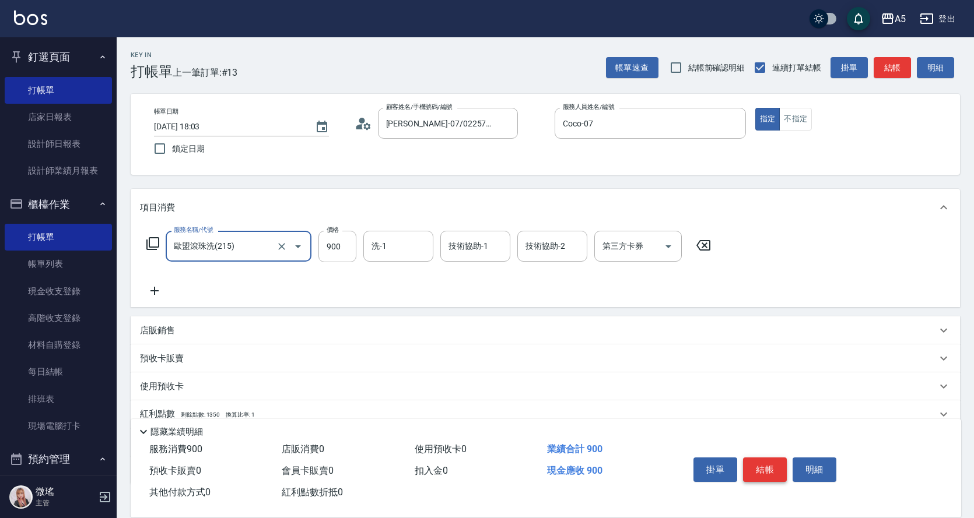
click at [768, 462] on button "結帳" at bounding box center [765, 470] width 44 height 24
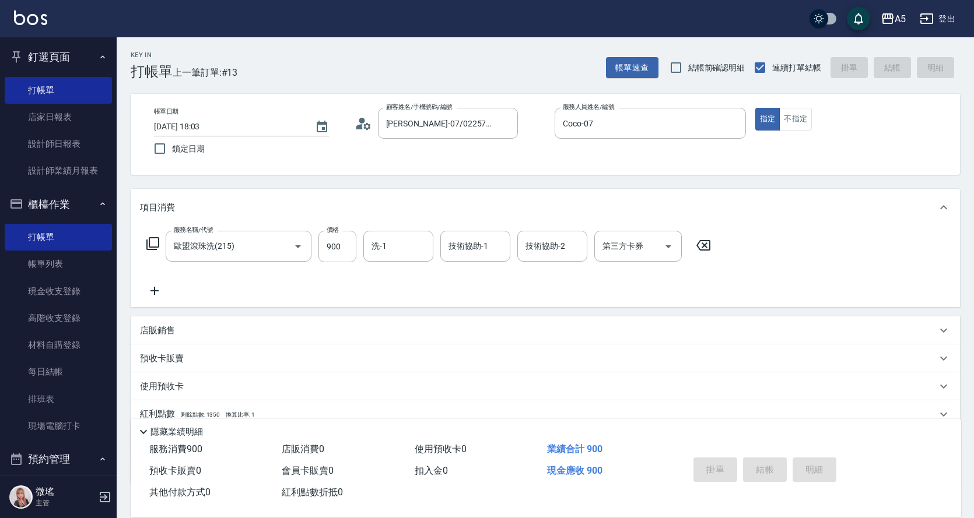
type input "2025/08/24 18:04"
type input "0"
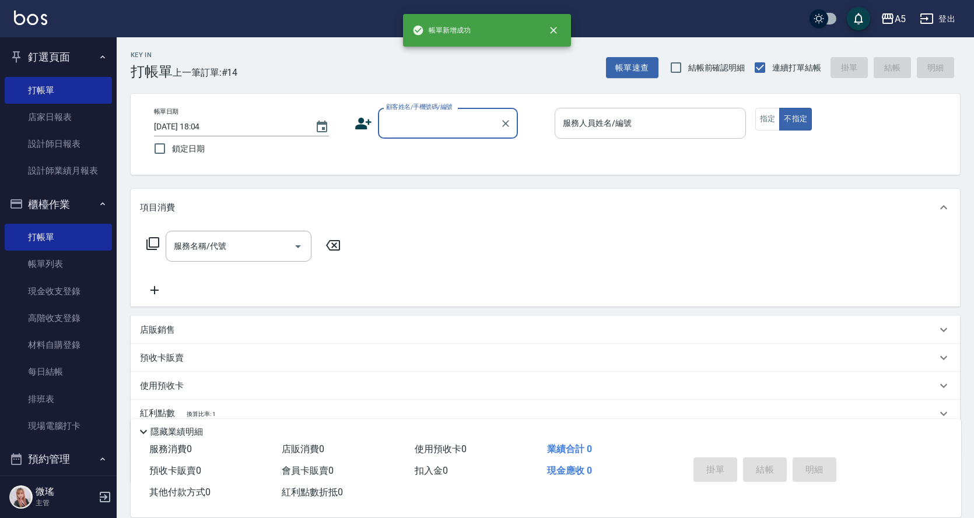
drag, startPoint x: 667, startPoint y: 127, endPoint x: 673, endPoint y: 132, distance: 8.2
click at [673, 132] on input "服務人員姓名/編號" at bounding box center [650, 123] width 181 height 20
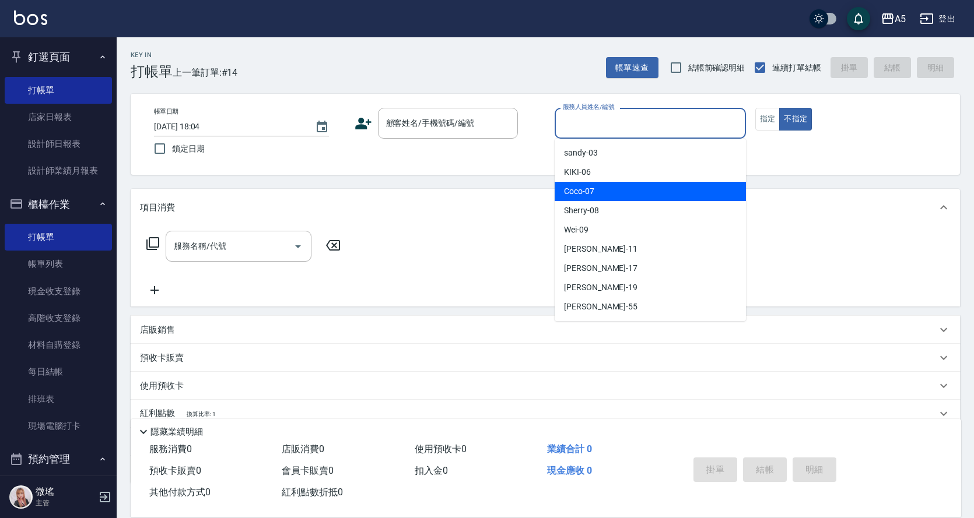
click at [659, 196] on div "Coco -07" at bounding box center [649, 191] width 191 height 19
type input "Coco-07"
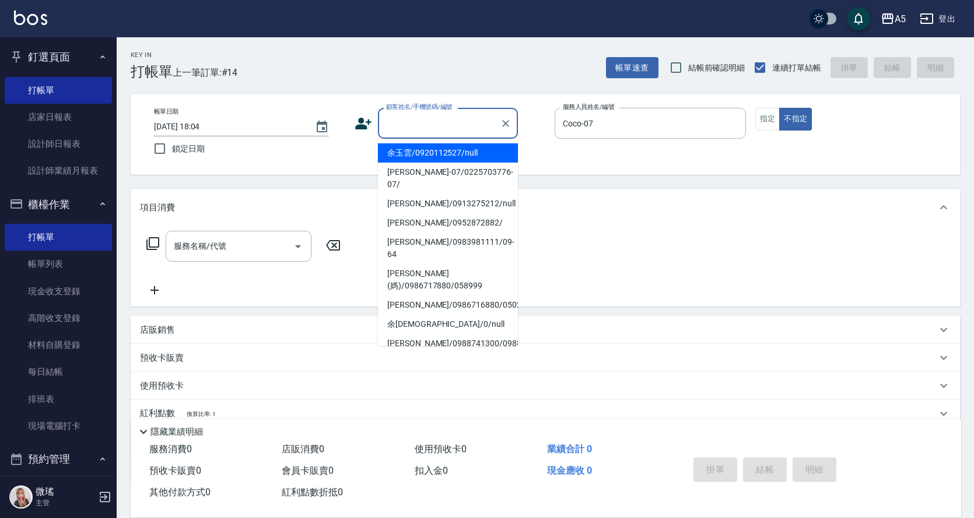
click at [422, 133] on input "顧客姓名/手機號碼/編號" at bounding box center [439, 123] width 112 height 20
click at [441, 120] on input "顧客姓名/手機號碼/編號" at bounding box center [439, 123] width 112 height 20
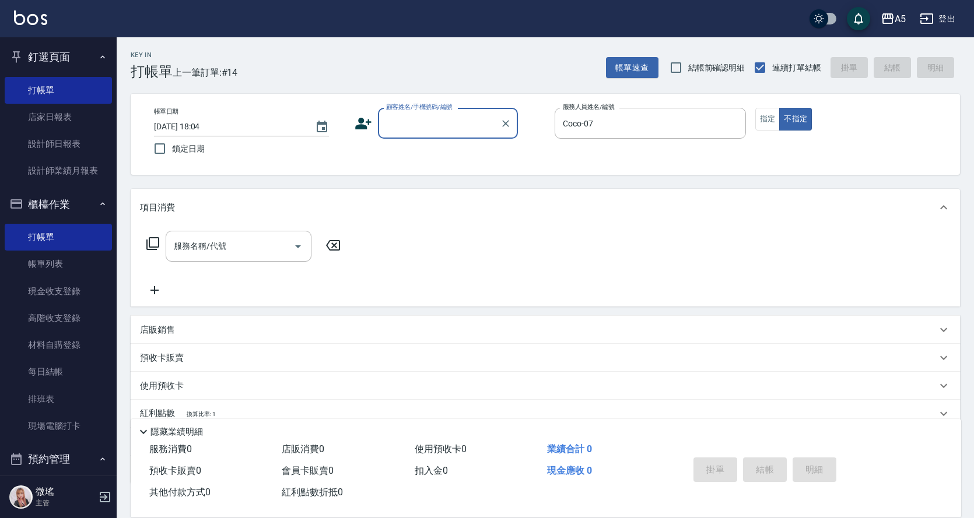
click at [441, 120] on input "顧客姓名/手機號碼/編號" at bounding box center [439, 123] width 112 height 20
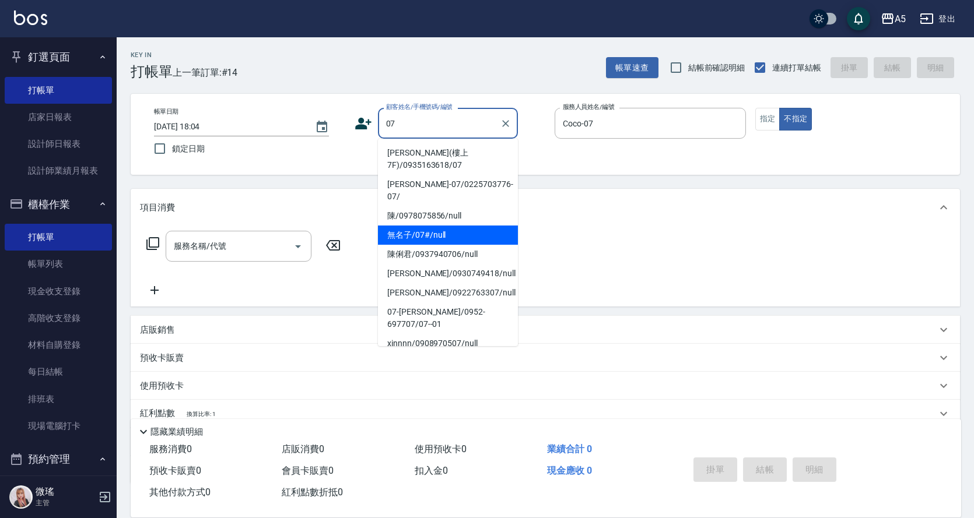
click at [409, 227] on li "無名子/07#/null" at bounding box center [448, 235] width 140 height 19
type input "無名子/07#/null"
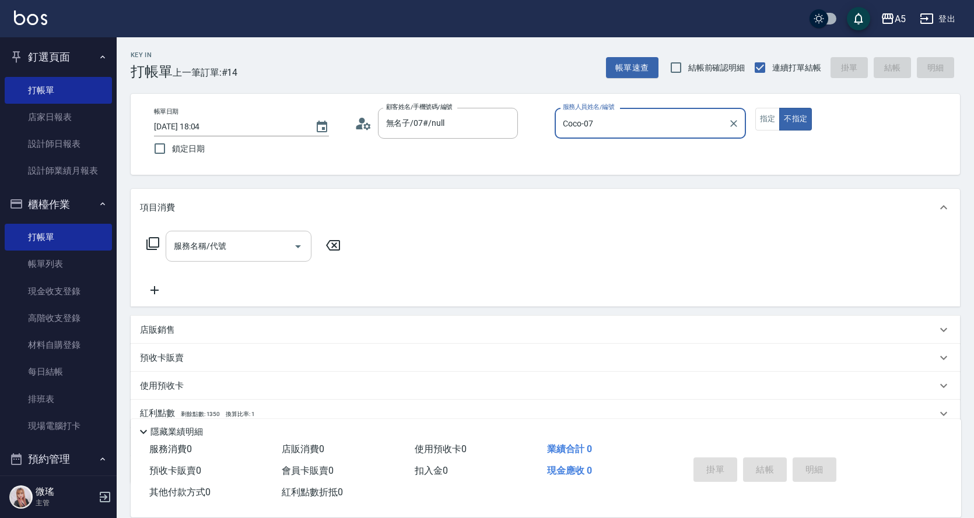
click at [247, 256] on input "服務名稱/代號" at bounding box center [230, 246] width 118 height 20
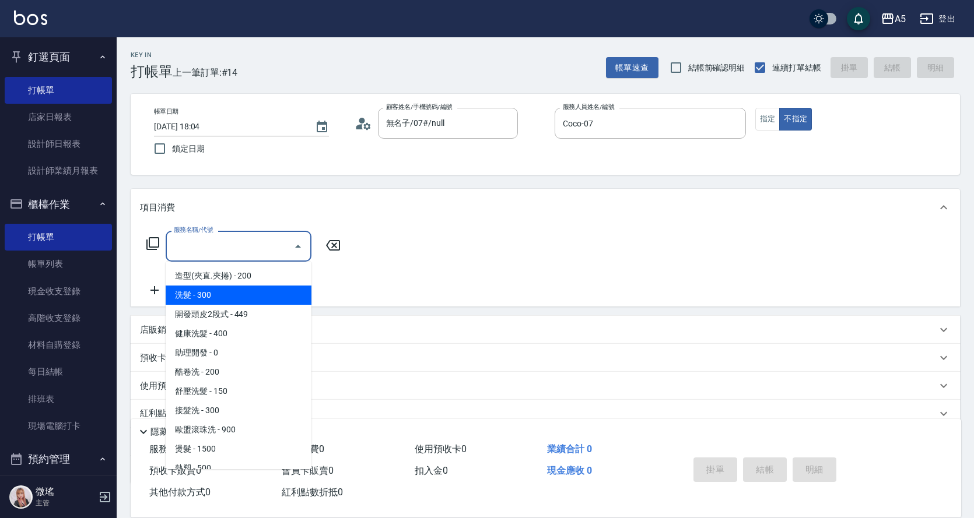
click at [238, 292] on span "洗髮 - 300" at bounding box center [239, 295] width 146 height 19
type input "洗髮(201)"
type input "30"
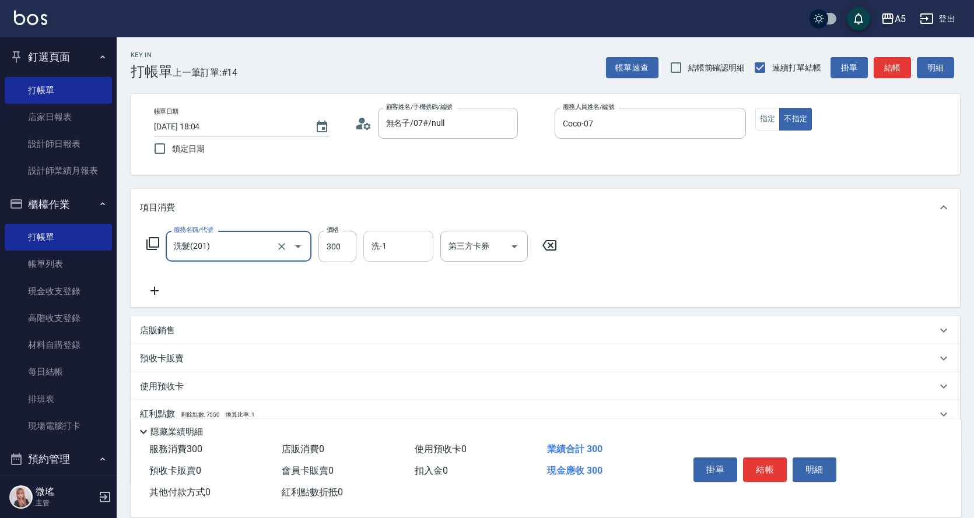
click at [384, 247] on input "洗-1" at bounding box center [397, 246] width 59 height 20
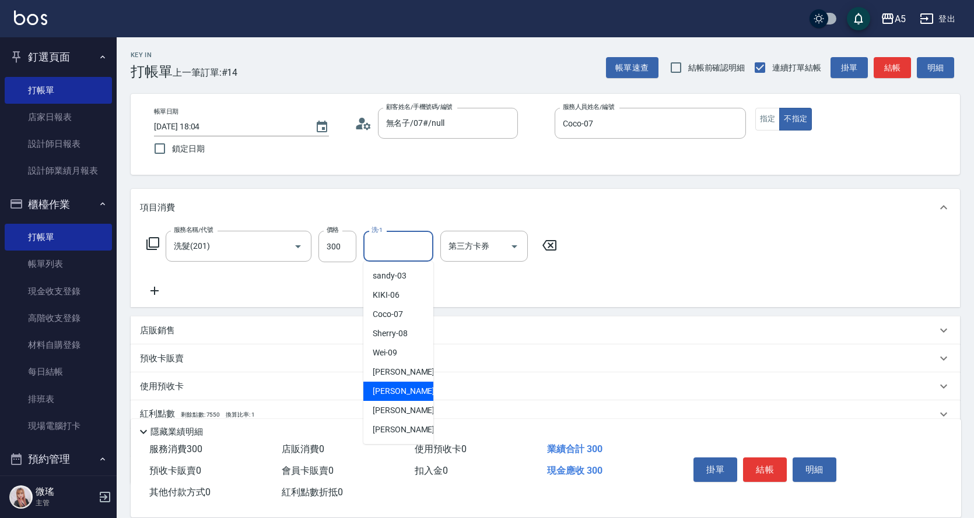
click at [410, 399] on div "李靚 -17" at bounding box center [398, 391] width 70 height 19
type input "李靚-17"
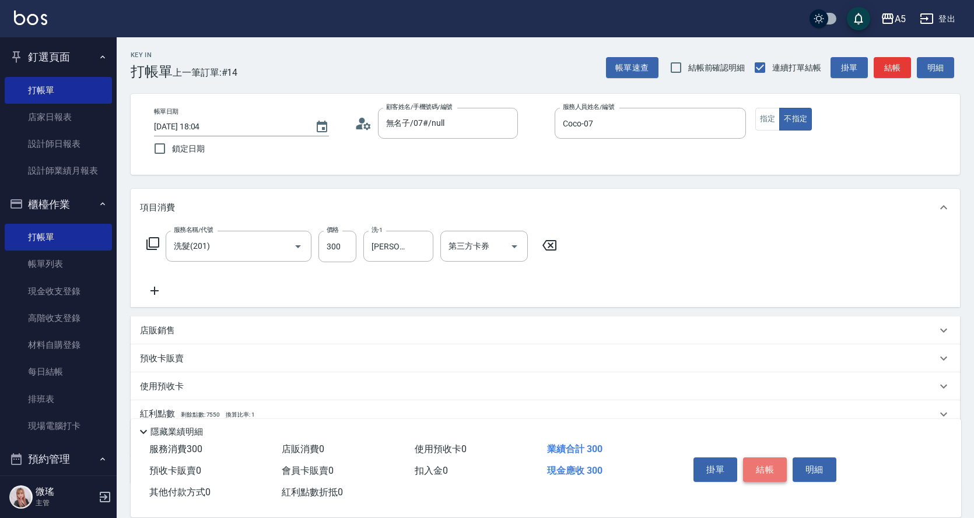
click at [768, 463] on button "結帳" at bounding box center [765, 470] width 44 height 24
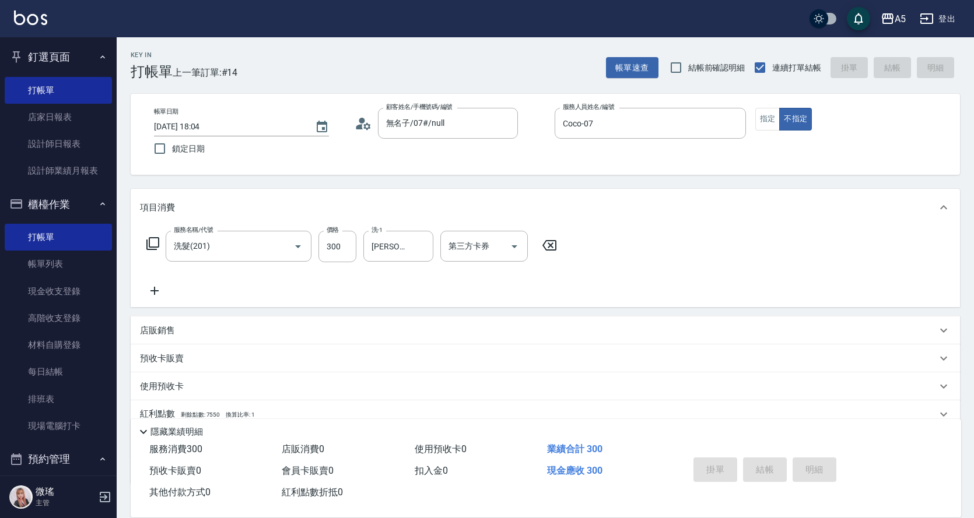
type input "0"
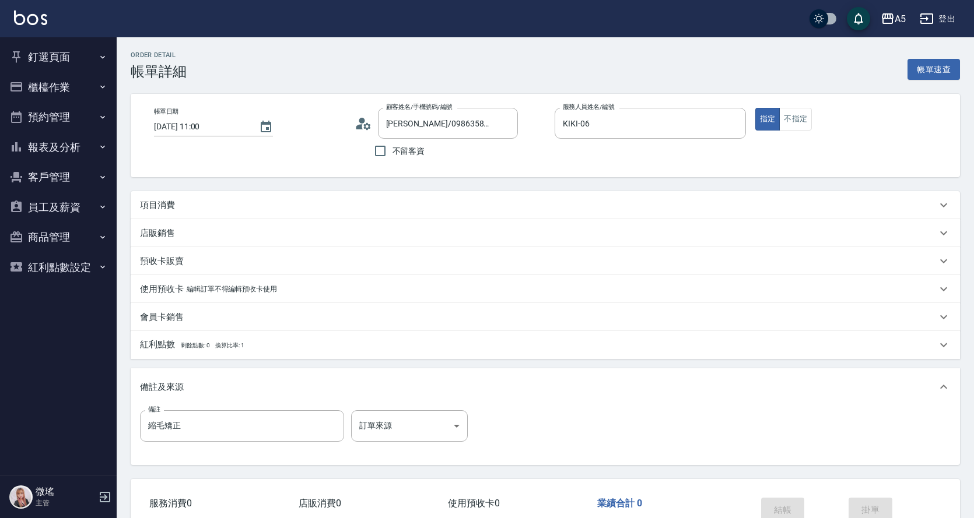
click at [191, 198] on div "項目消費" at bounding box center [545, 205] width 829 height 28
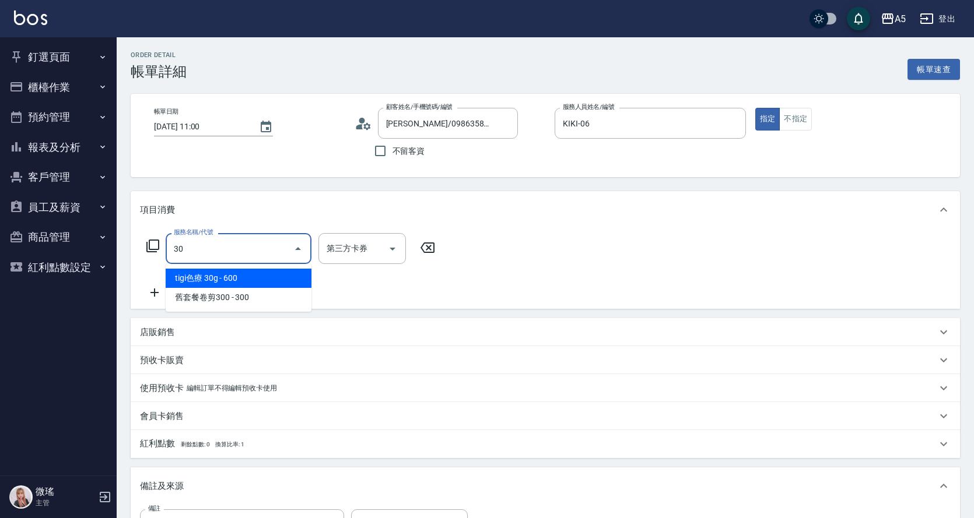
type input "301"
type input "150"
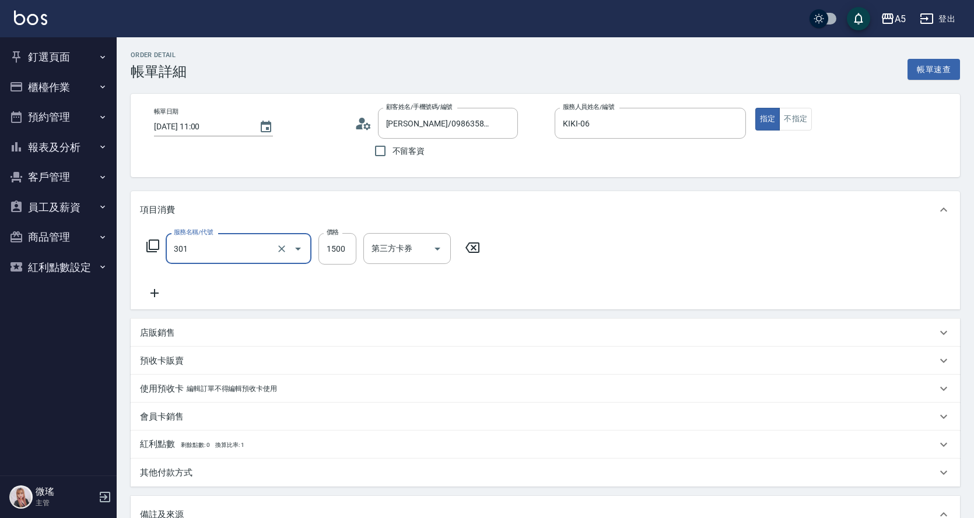
type input "燙髮(301)"
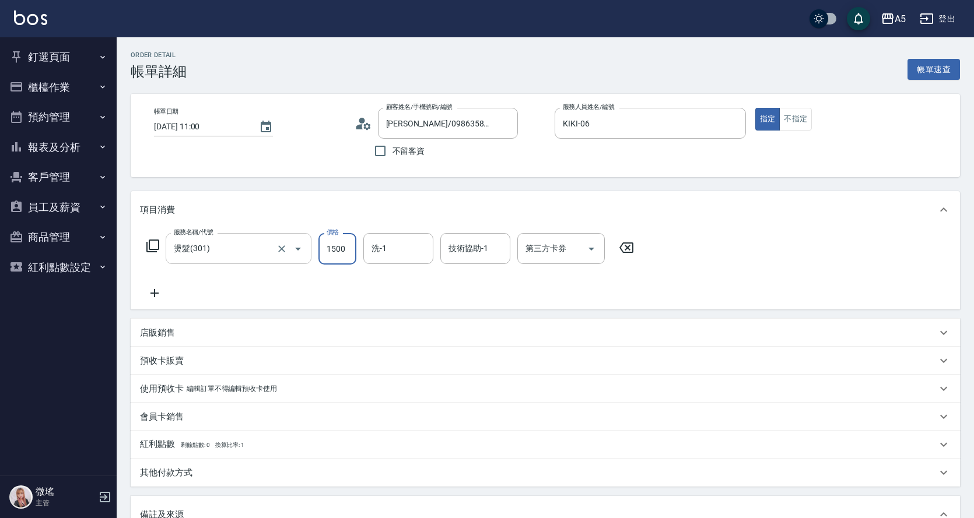
type input "0"
type input "18"
type input "10"
type input "188"
type input "180"
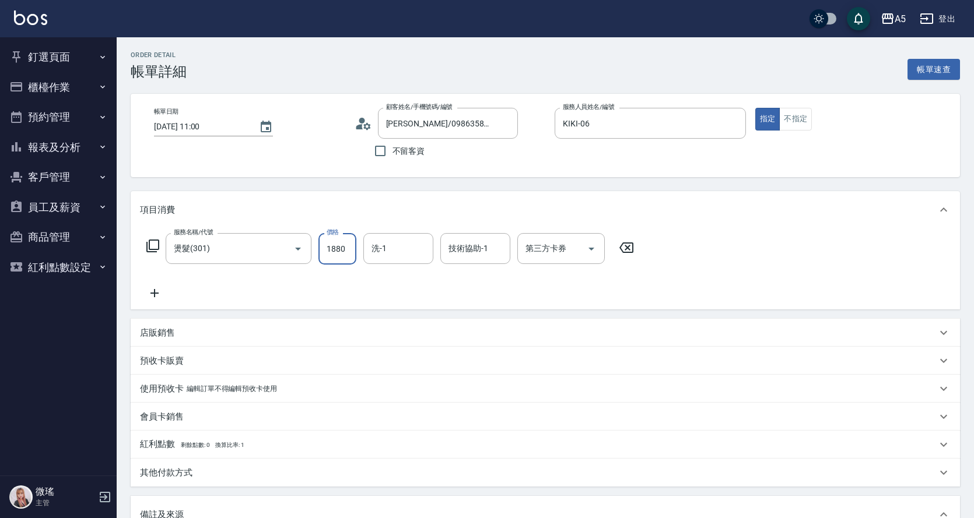
drag, startPoint x: 342, startPoint y: 247, endPoint x: 311, endPoint y: 249, distance: 30.4
click at [311, 249] on div "服務名稱/代號 燙髮(301) 服務名稱/代號 價格 1880 價格 洗-1 洗-1 技術協助-1 技術協助-1 第三方卡券 第三方卡券" at bounding box center [390, 248] width 501 height 31
click at [340, 252] on input "1880" at bounding box center [337, 248] width 38 height 31
type input "1"
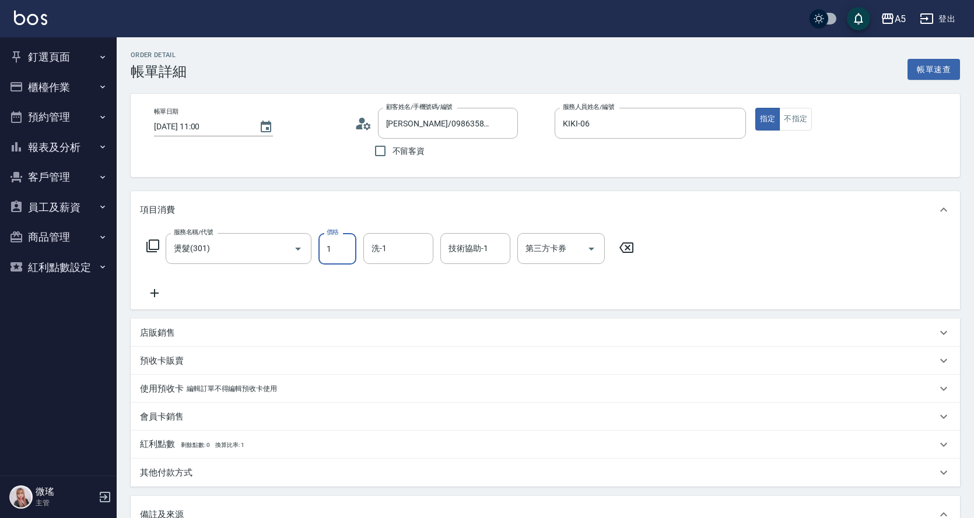
type input "0"
drag, startPoint x: 344, startPoint y: 252, endPoint x: 316, endPoint y: 251, distance: 28.0
click at [316, 251] on div "服務名稱/代號 燙髮(301) 服務名稱/代號 價格 1 價格 洗-1 洗-1 技術協助-1 技術協助-1 第三方卡券 第三方卡券" at bounding box center [390, 248] width 501 height 31
type input "23"
type input "20"
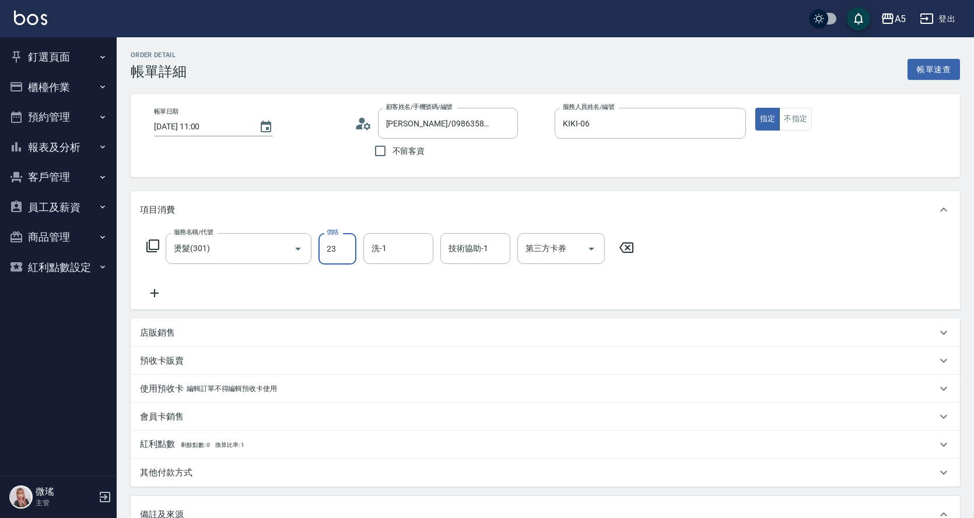
type input "238"
type input "230"
type input "2380"
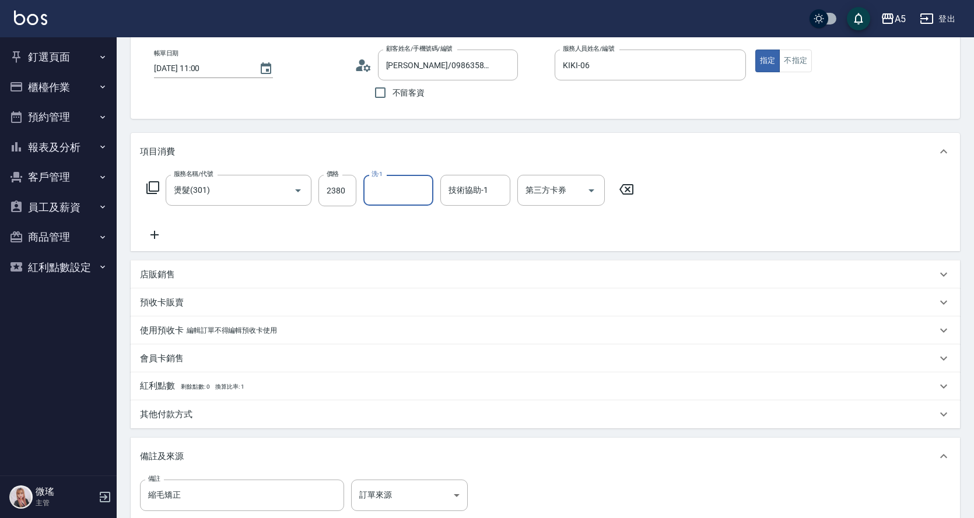
scroll to position [175, 0]
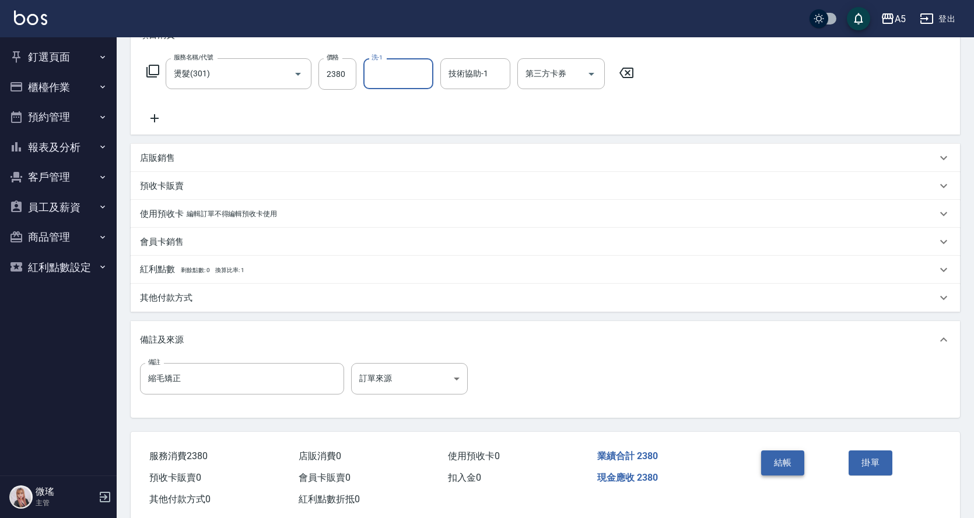
click at [780, 458] on button "結帳" at bounding box center [783, 463] width 44 height 24
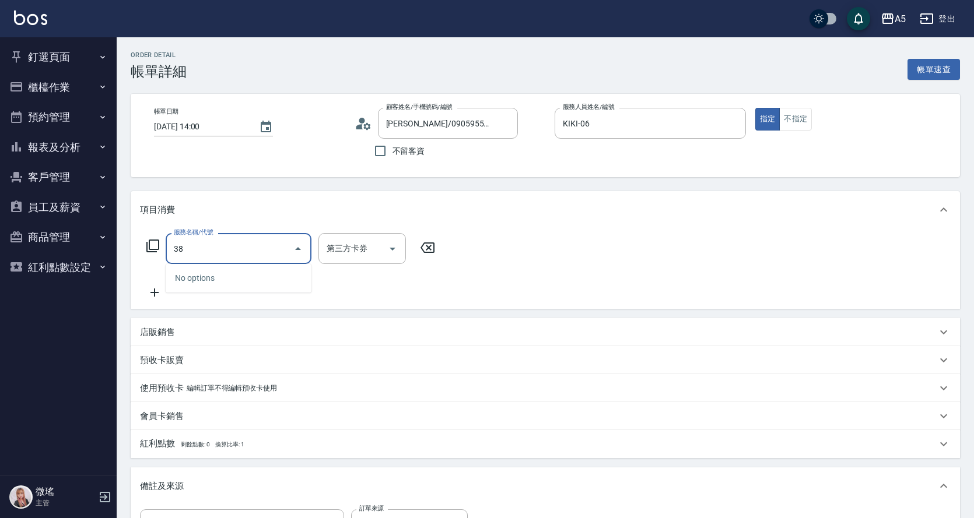
drag, startPoint x: 187, startPoint y: 247, endPoint x: 152, endPoint y: 262, distance: 37.6
click at [131, 252] on div "服務名稱/代號 38 服務名稱/代號 第三方卡券 第三方卡券" at bounding box center [545, 269] width 829 height 80
type input "501"
type input "100"
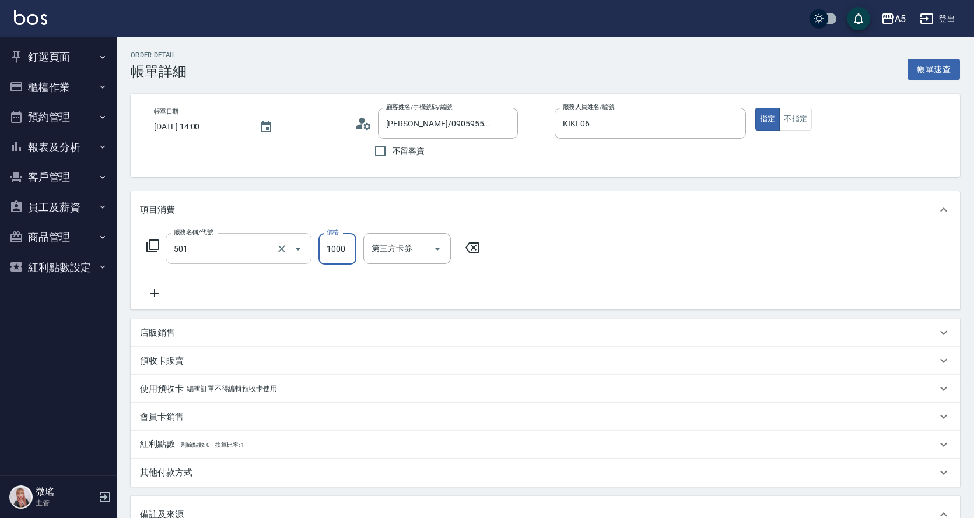
type input "染髮(501)"
type input "0"
type input "38"
type input "30"
type input "388"
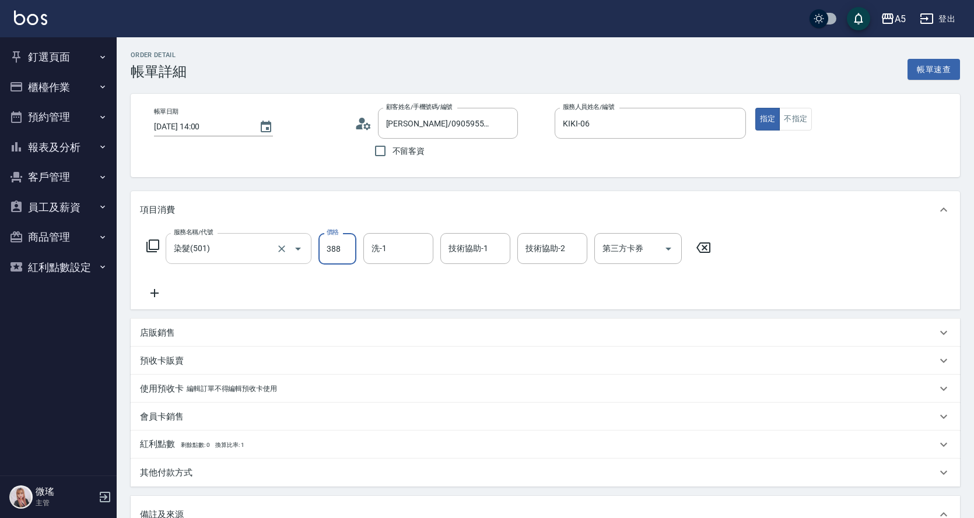
type input "380"
type input "3880"
click at [148, 299] on icon at bounding box center [154, 293] width 29 height 14
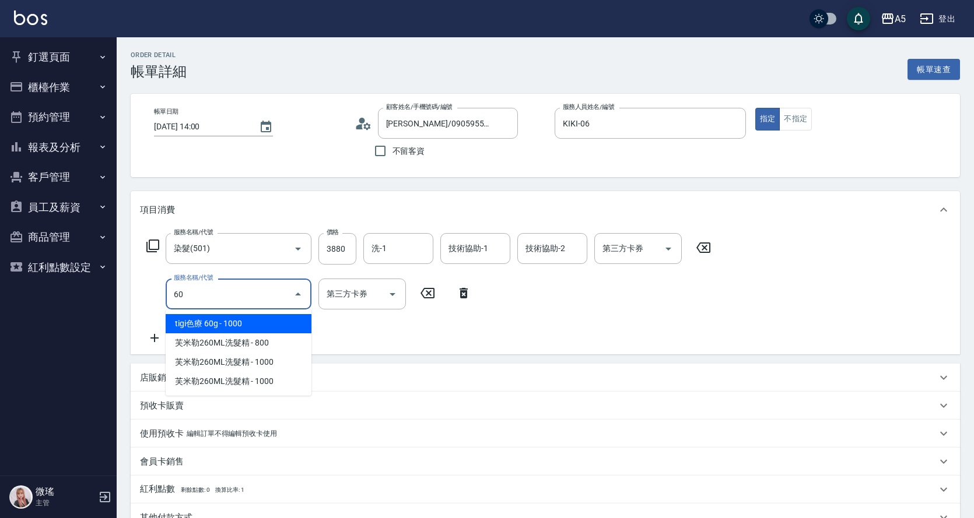
type input "601"
type input "410"
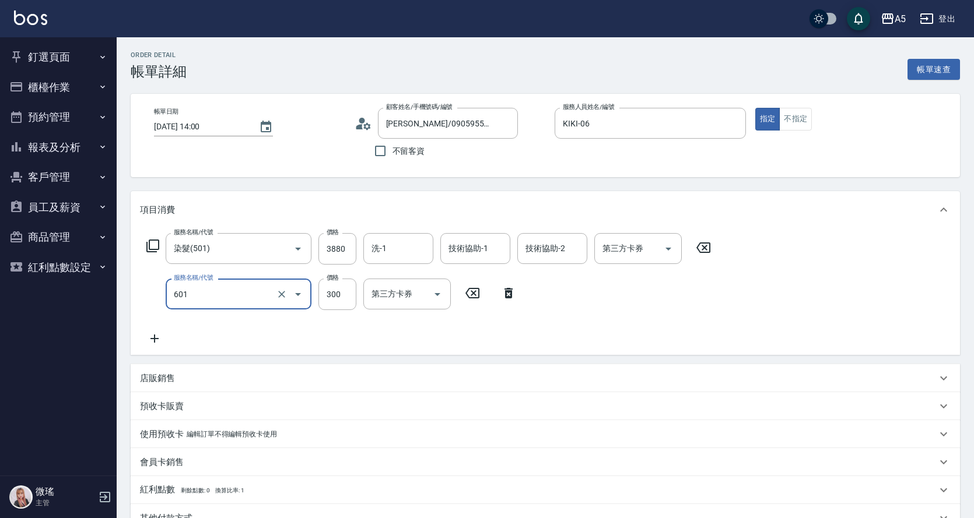
type input "自備護髮(601)"
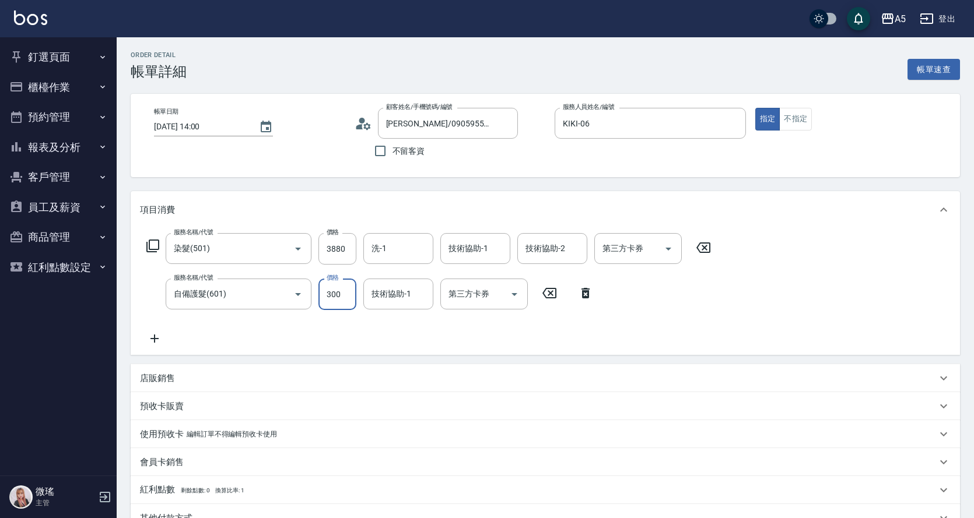
type input "1"
type input "380"
type input "170"
type input "400"
type input "1700"
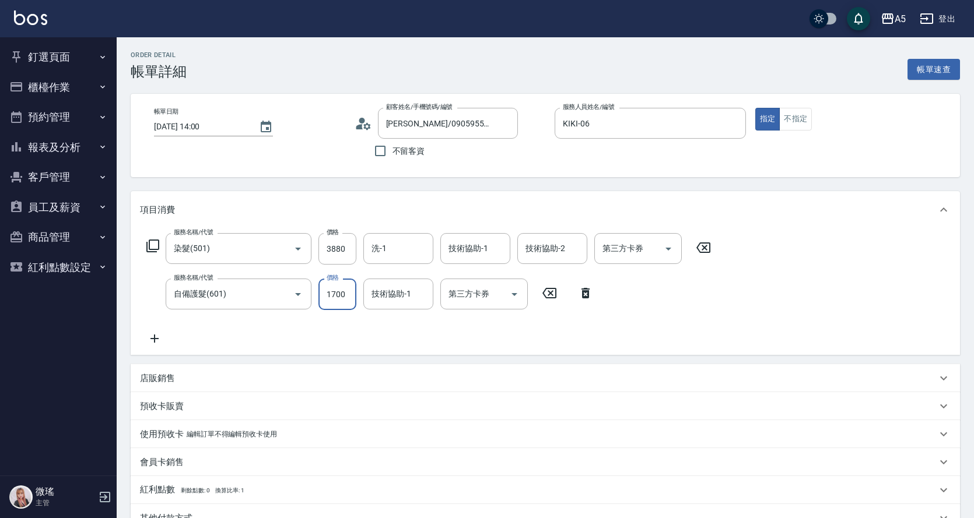
type input "550"
type input "1700"
type input "sandy-03"
click at [479, 251] on input "技術協助-1" at bounding box center [474, 248] width 59 height 20
type input "sandy-03"
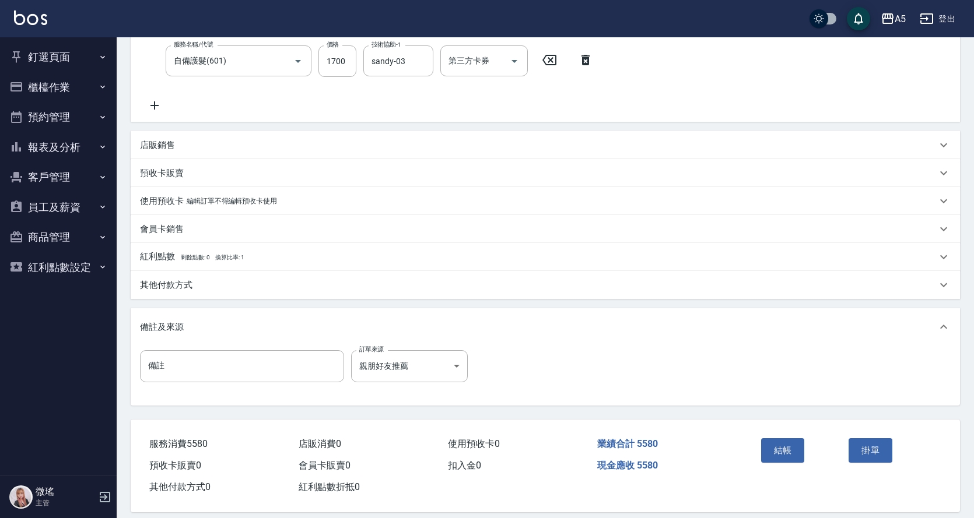
scroll to position [247, 0]
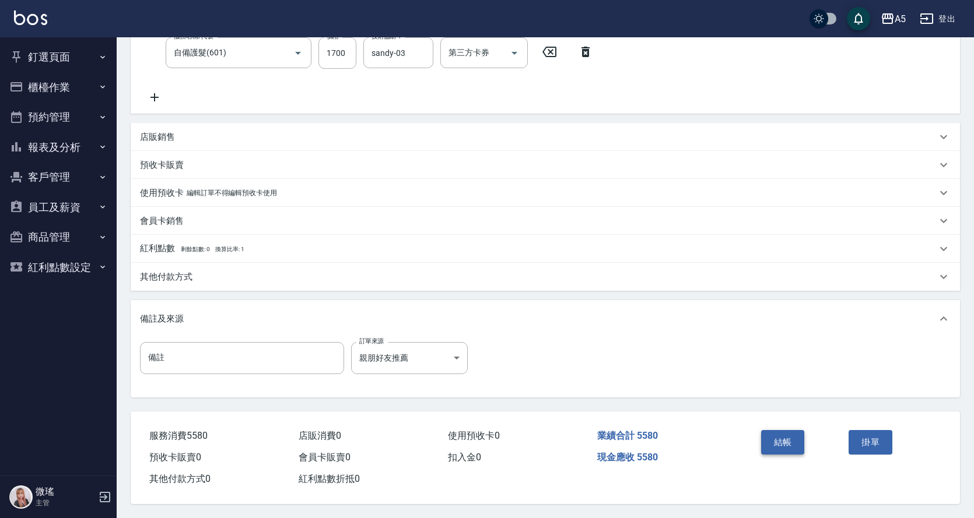
click at [785, 439] on button "結帳" at bounding box center [783, 442] width 44 height 24
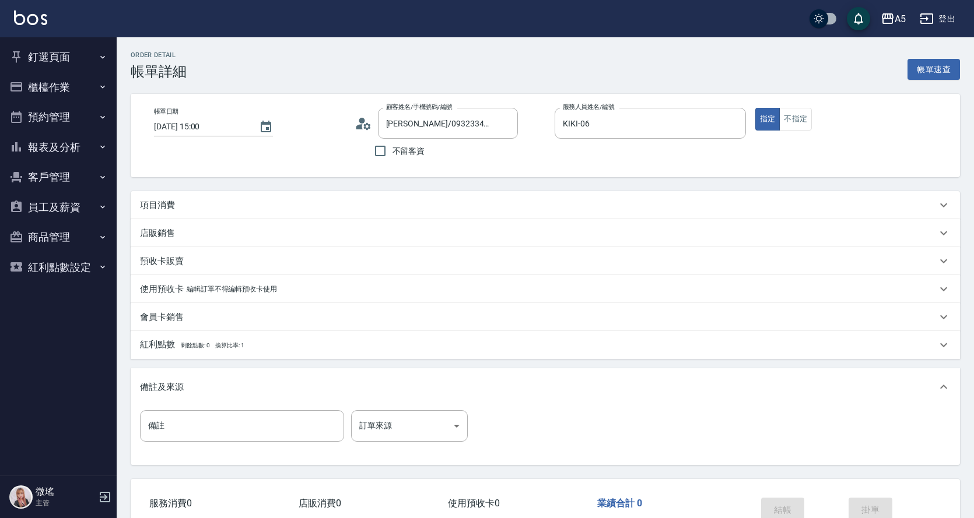
click at [216, 213] on div "項目消費" at bounding box center [545, 205] width 829 height 28
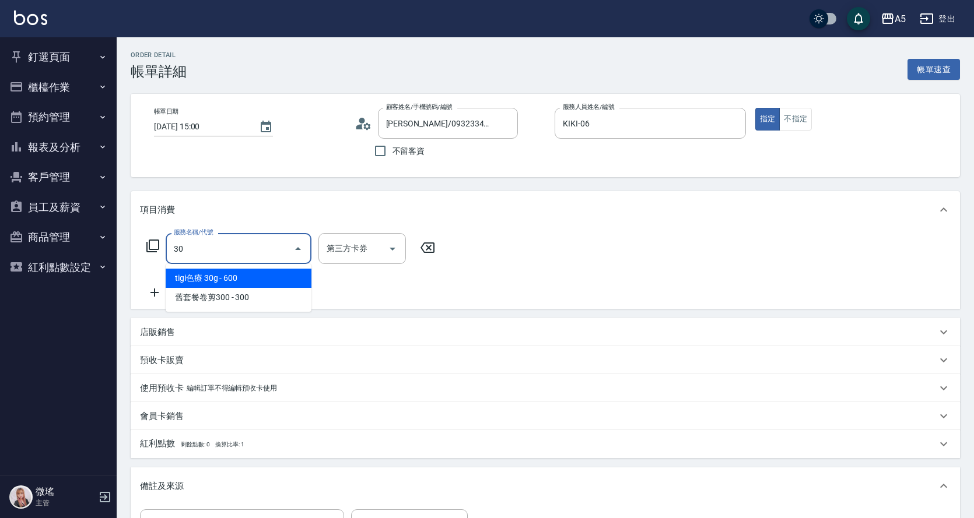
type input "301"
type input "150"
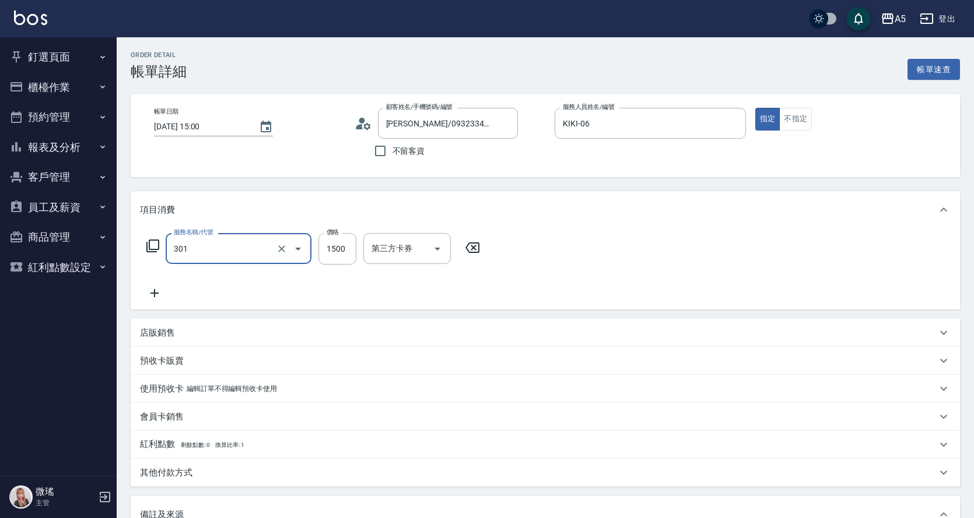
type input "燙髮(301)"
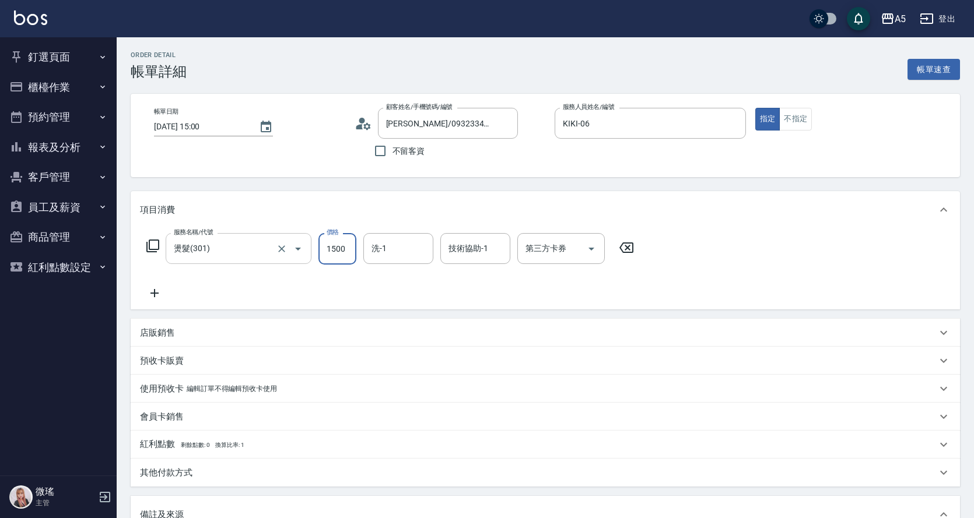
type input "0"
type input "188"
type input "180"
type input "1880"
drag, startPoint x: 403, startPoint y: 240, endPoint x: 346, endPoint y: 257, distance: 60.3
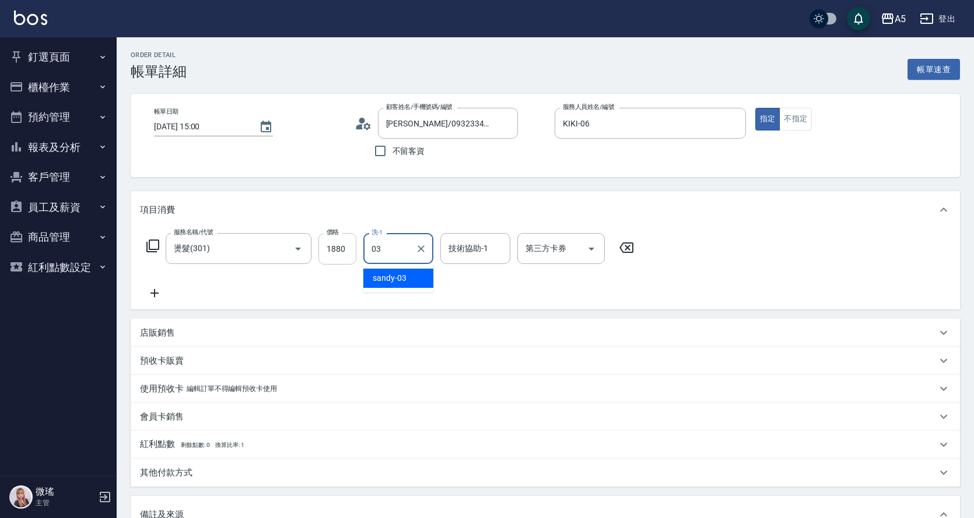
click at [340, 256] on div "服務名稱/代號 燙髮(301) 服務名稱/代號 價格 1880 價格 洗-1 03 洗-1 技術協助-1 技術協助-1 第三方卡券 第三方卡券" at bounding box center [390, 248] width 501 height 31
type input "[PERSON_NAME]-11"
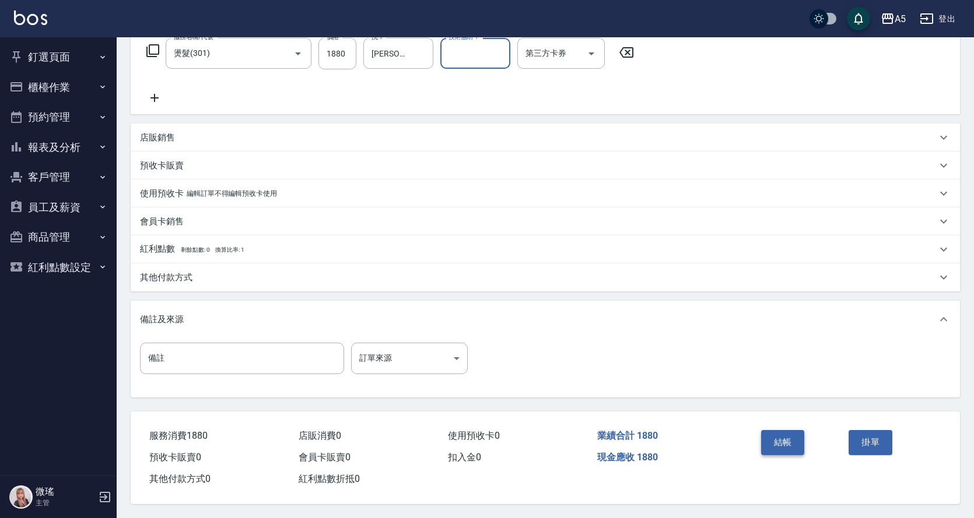
click at [778, 436] on button "結帳" at bounding box center [783, 442] width 44 height 24
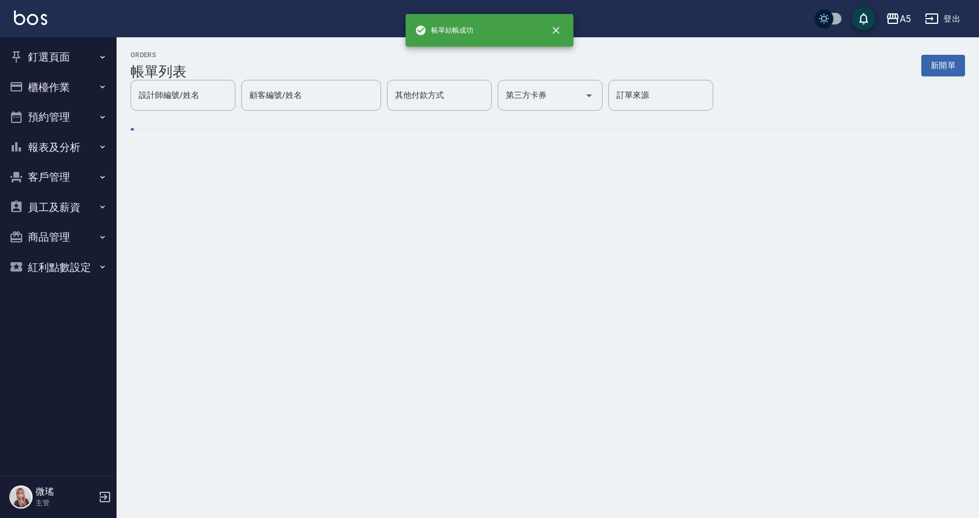
click at [44, 97] on button "櫃檯作業" at bounding box center [58, 87] width 107 height 30
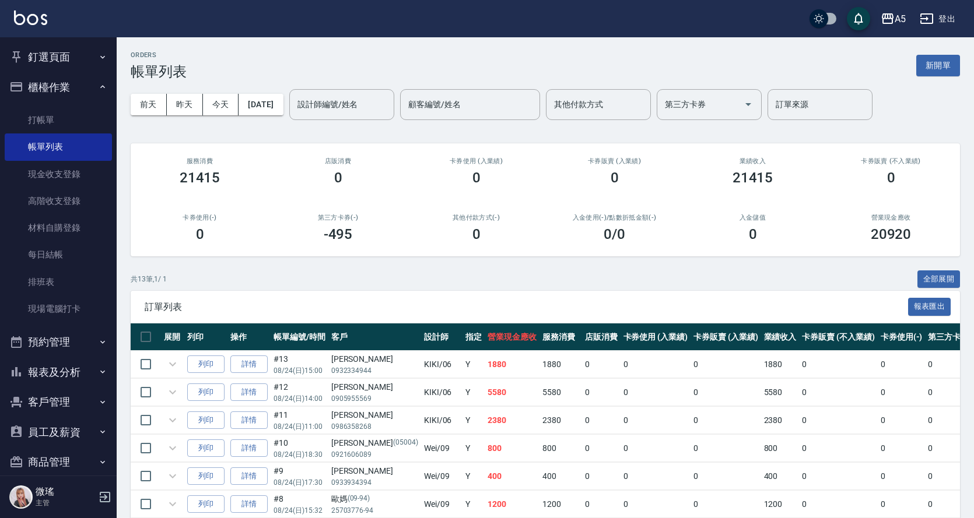
click at [52, 84] on button "櫃檯作業" at bounding box center [58, 87] width 107 height 30
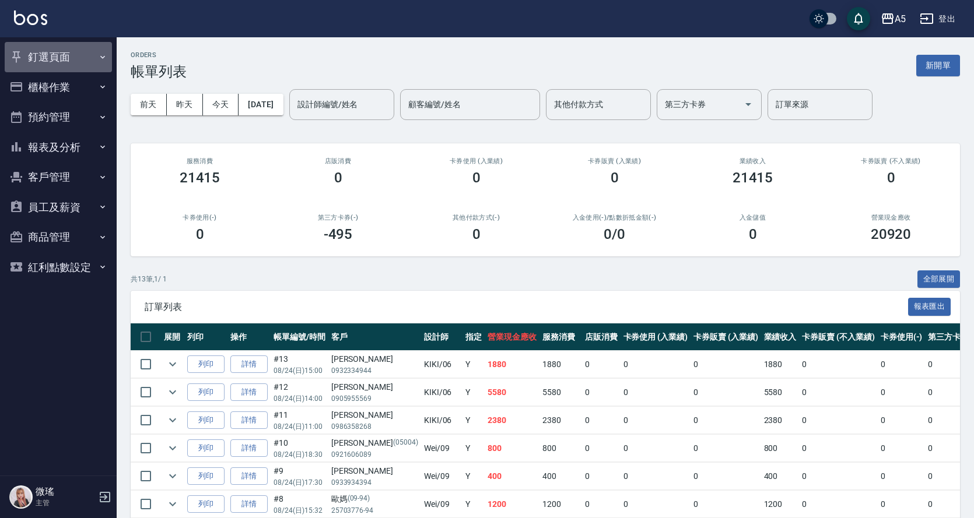
click at [56, 59] on button "釘選頁面" at bounding box center [58, 57] width 107 height 30
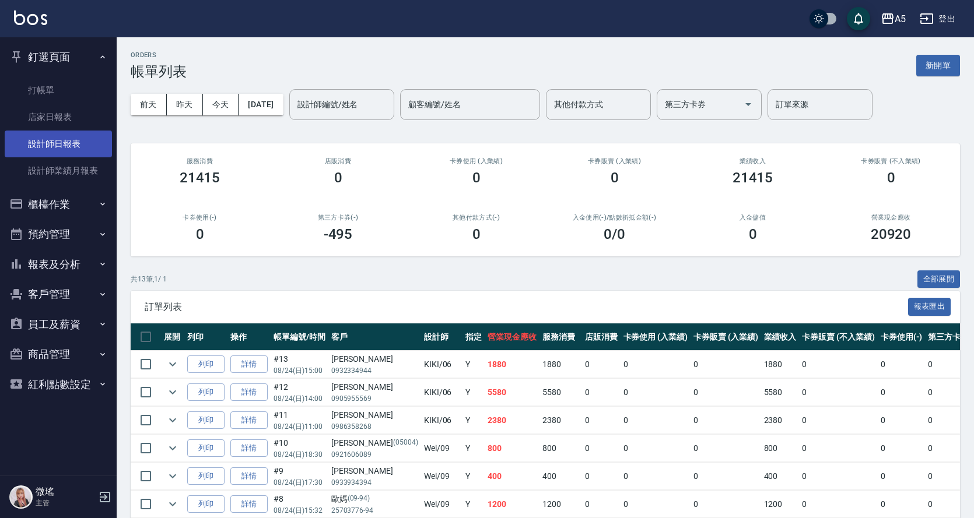
click at [73, 140] on link "設計師日報表" at bounding box center [58, 144] width 107 height 27
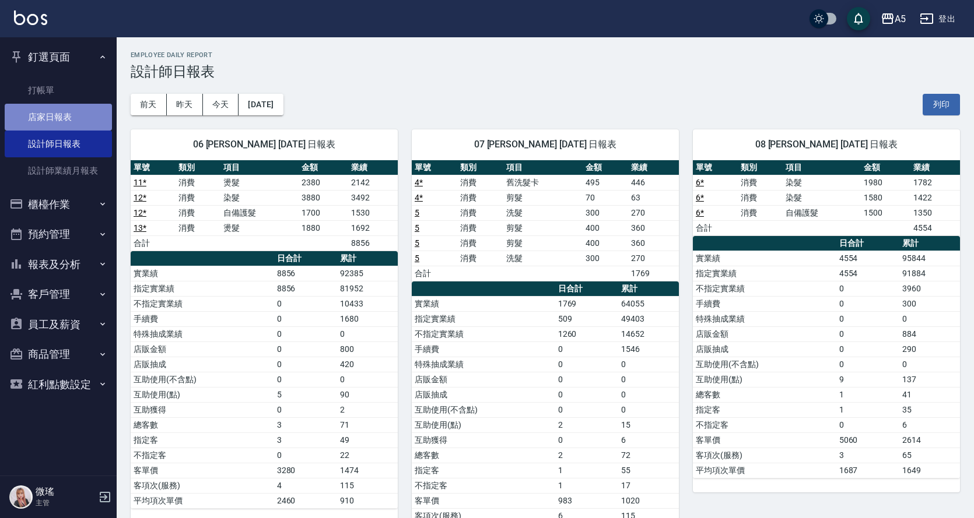
click at [76, 126] on link "店家日報表" at bounding box center [58, 117] width 107 height 27
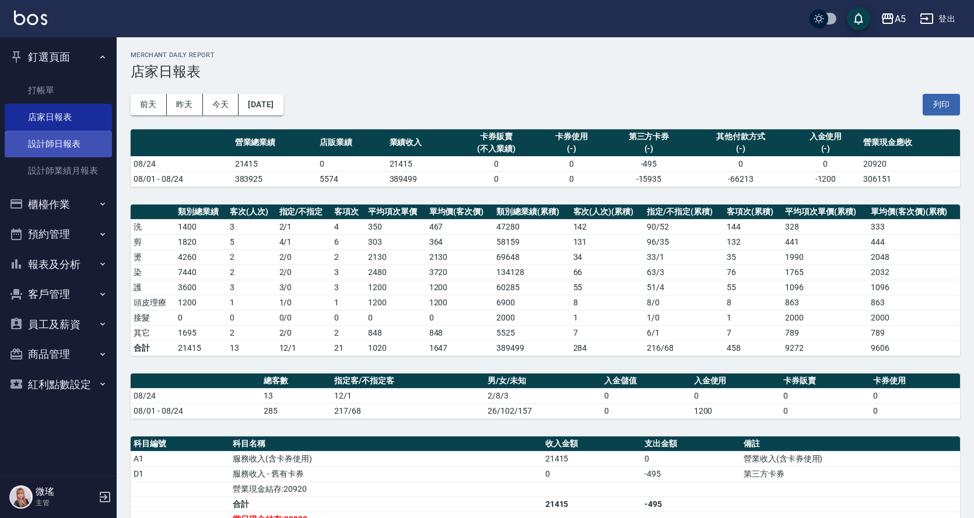
click at [74, 142] on link "設計師日報表" at bounding box center [58, 144] width 107 height 27
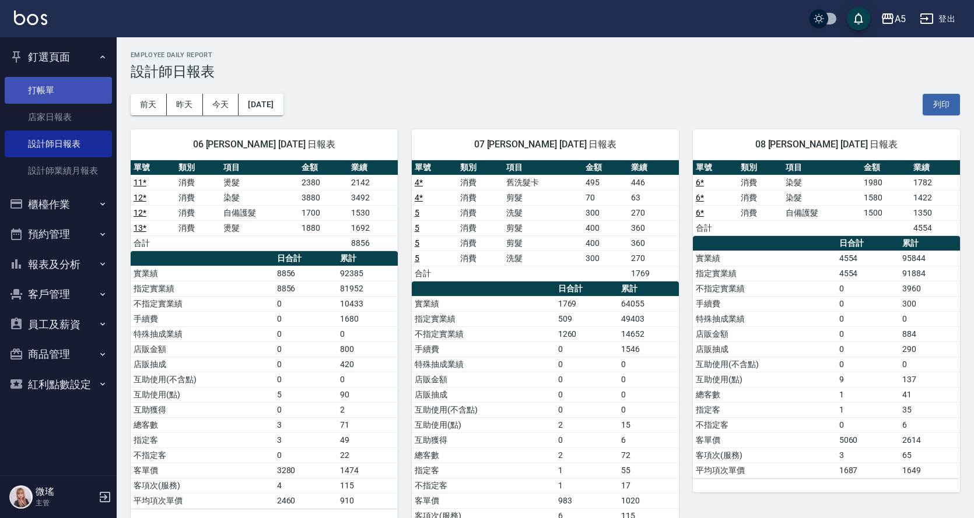
click at [72, 97] on link "打帳單" at bounding box center [58, 90] width 107 height 27
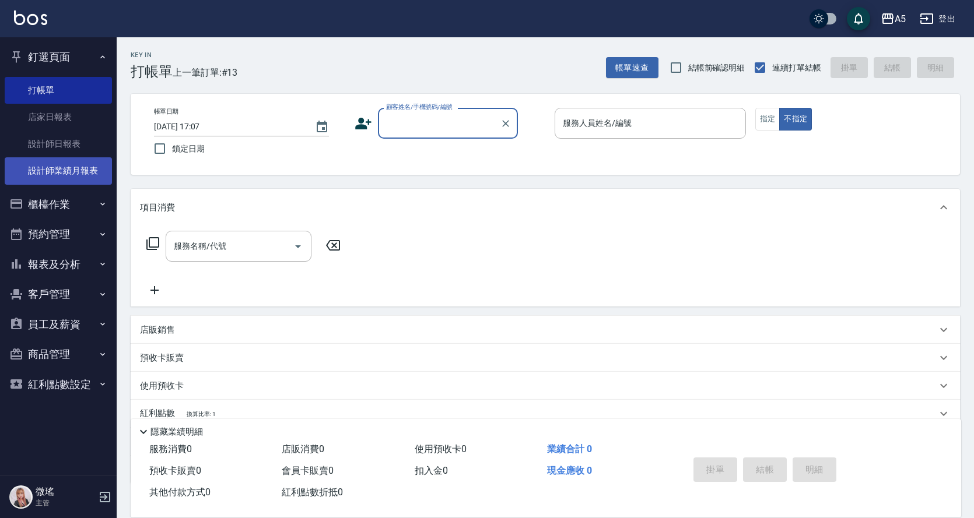
click at [55, 184] on link "設計師業績月報表" at bounding box center [58, 170] width 107 height 27
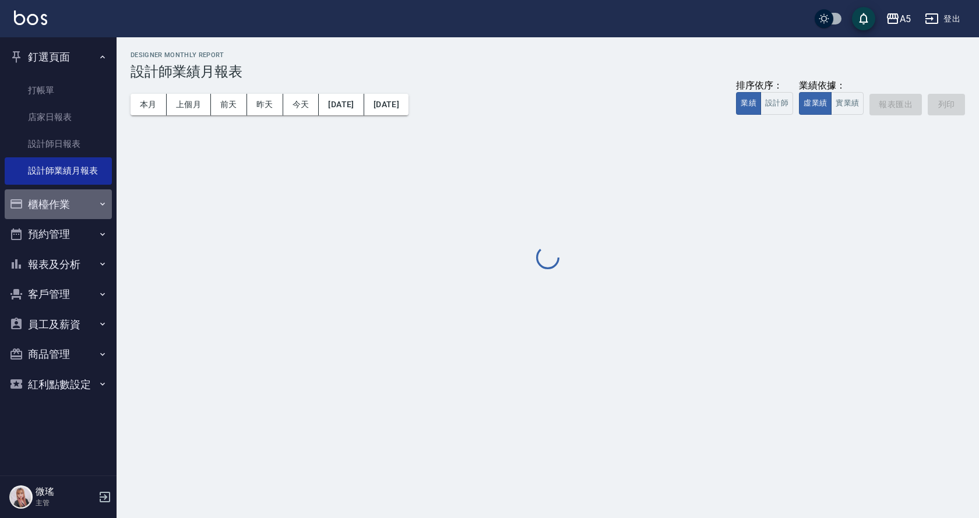
click at [59, 212] on button "櫃檯作業" at bounding box center [58, 204] width 107 height 30
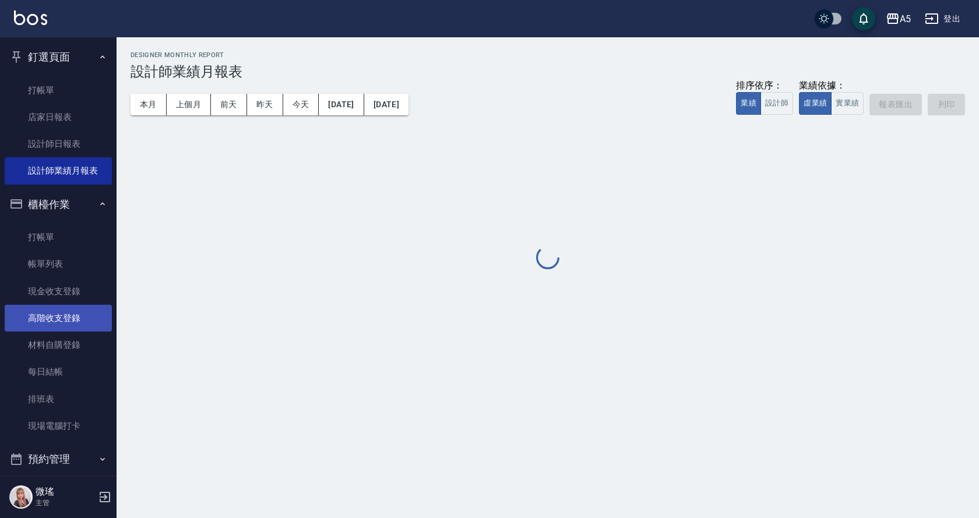
scroll to position [163, 0]
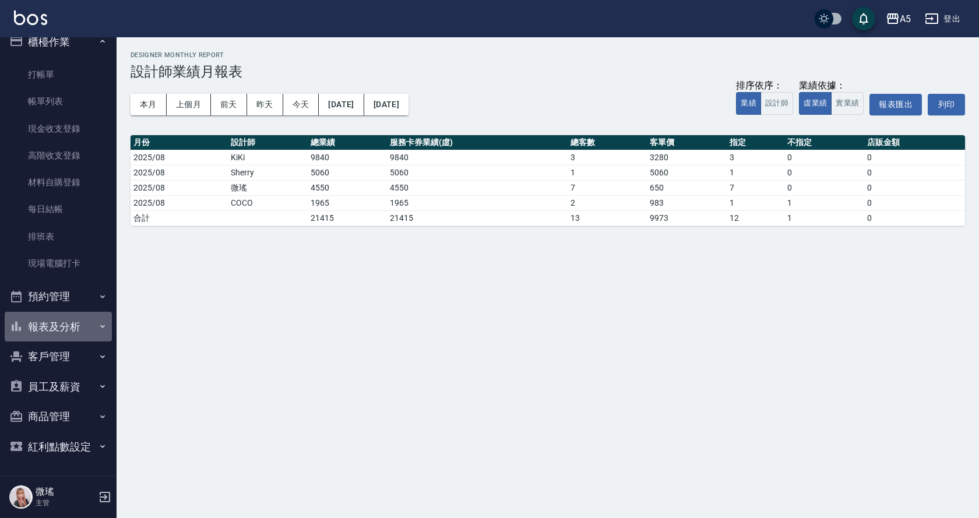
click at [76, 325] on button "報表及分析" at bounding box center [58, 327] width 107 height 30
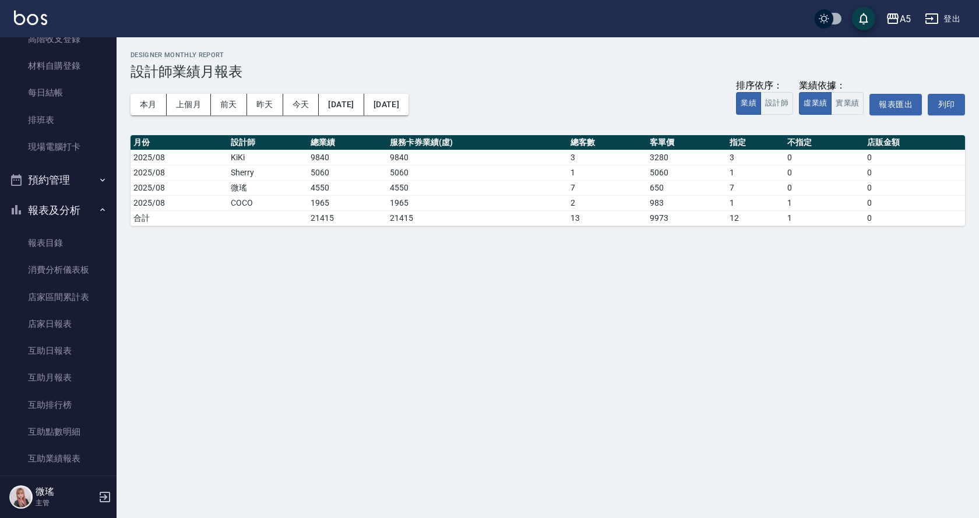
scroll to position [338, 0]
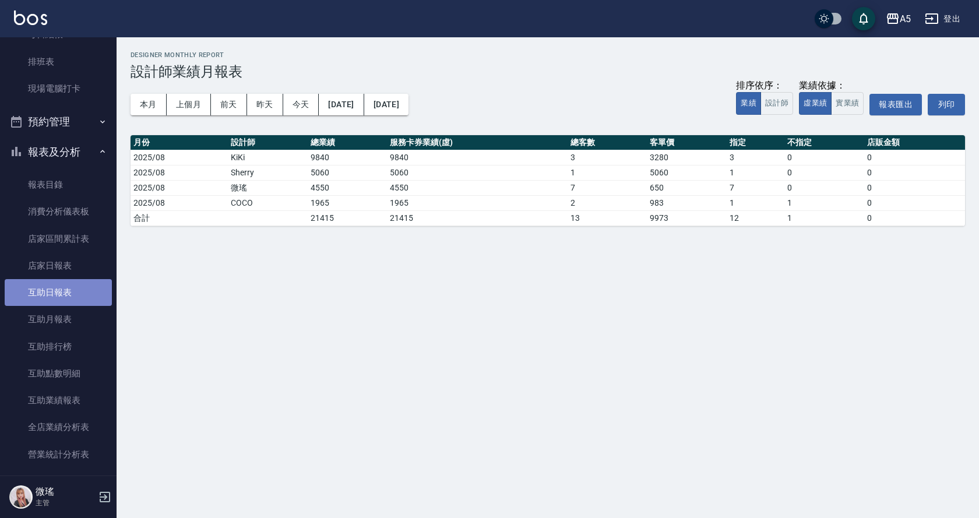
click at [72, 301] on link "互助日報表" at bounding box center [58, 292] width 107 height 27
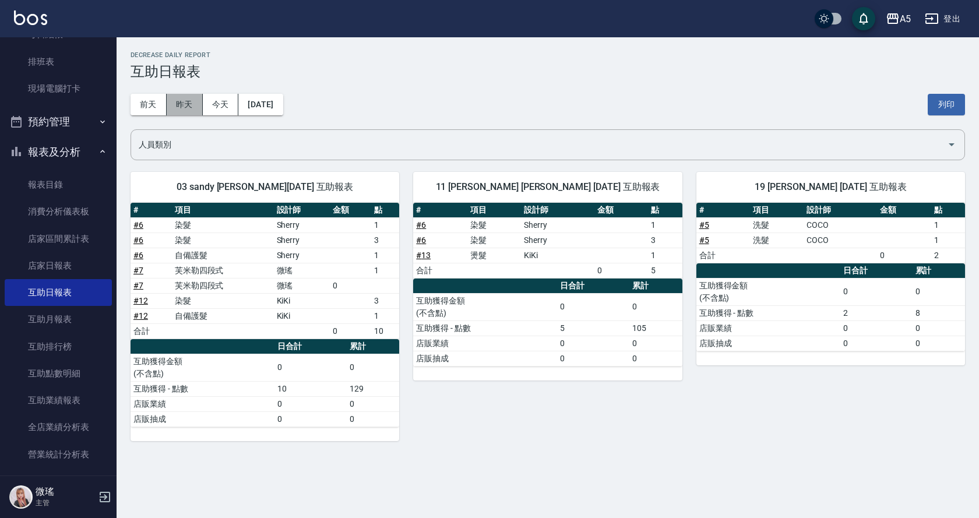
click at [189, 94] on button "昨天" at bounding box center [185, 105] width 36 height 22
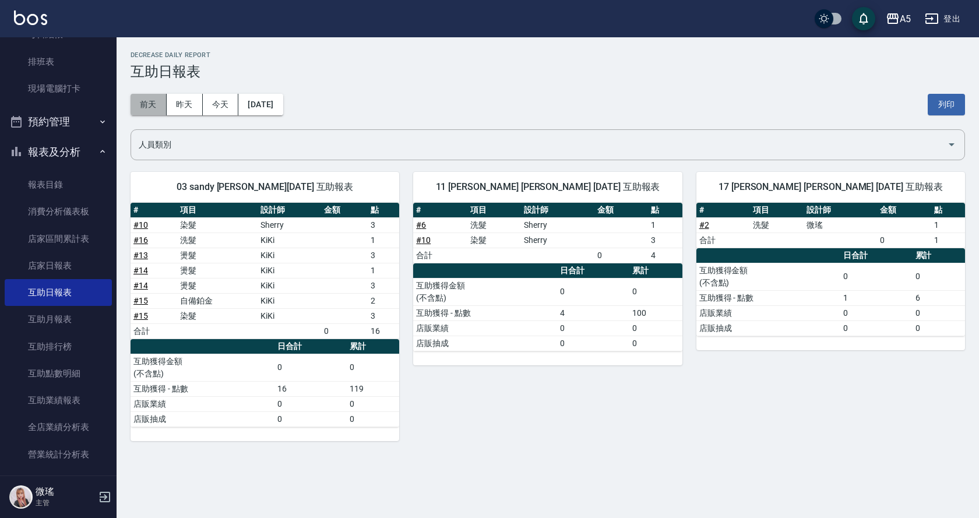
click at [149, 105] on button "前天" at bounding box center [149, 105] width 36 height 22
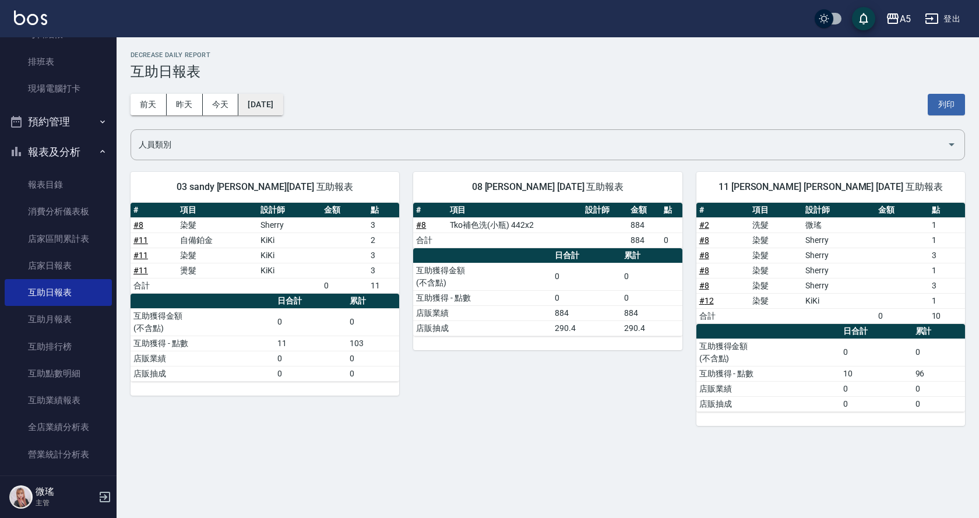
click at [248, 107] on button "[DATE]" at bounding box center [260, 105] width 44 height 22
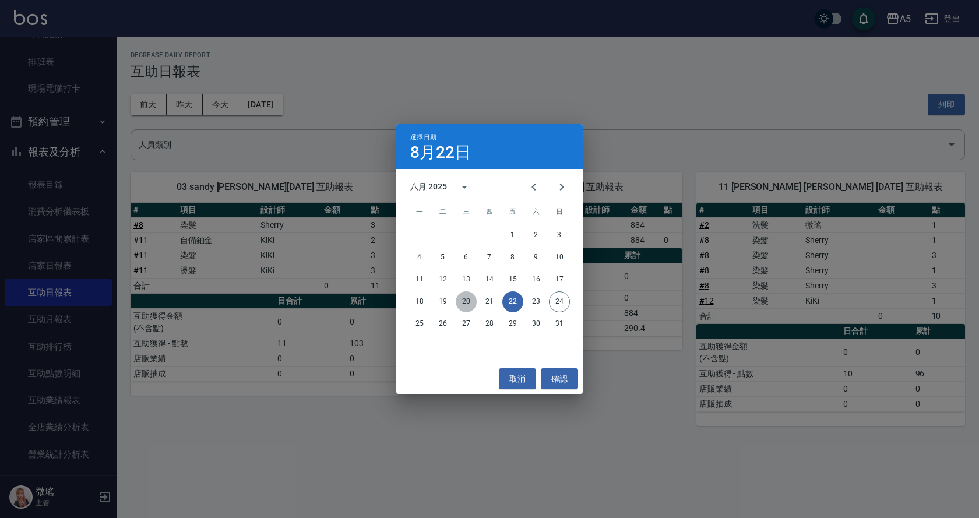
click at [464, 298] on button "20" at bounding box center [466, 302] width 21 height 21
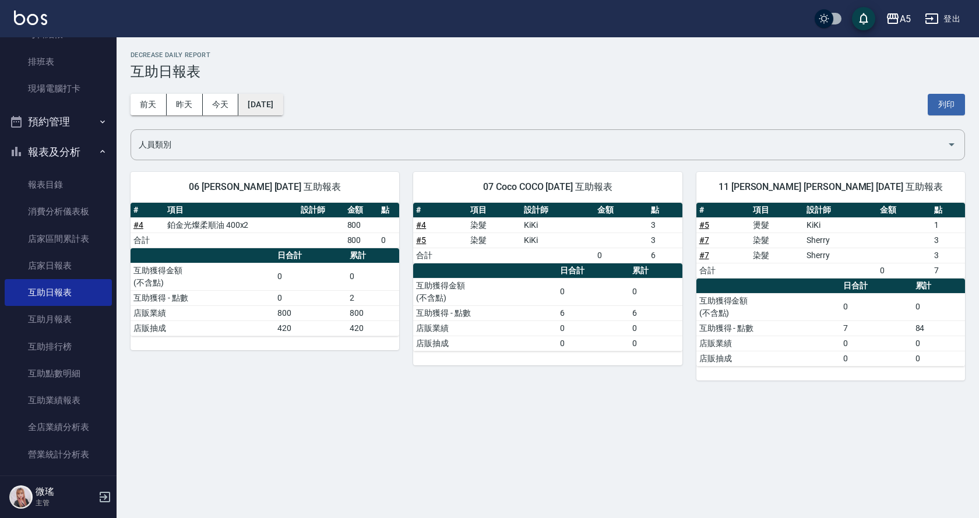
click at [276, 106] on button "[DATE]" at bounding box center [260, 105] width 44 height 22
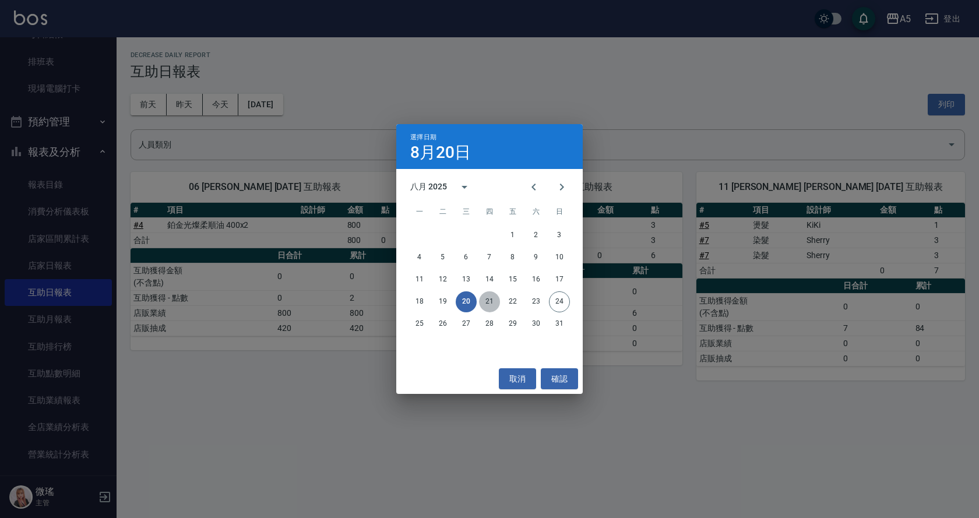
click at [491, 303] on button "21" at bounding box center [489, 302] width 21 height 21
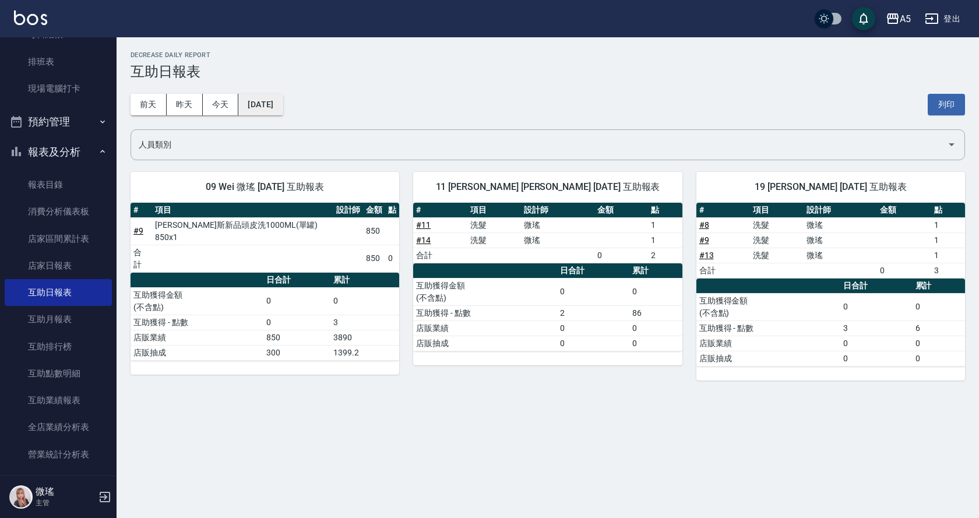
click at [270, 101] on button "[DATE]" at bounding box center [260, 105] width 44 height 22
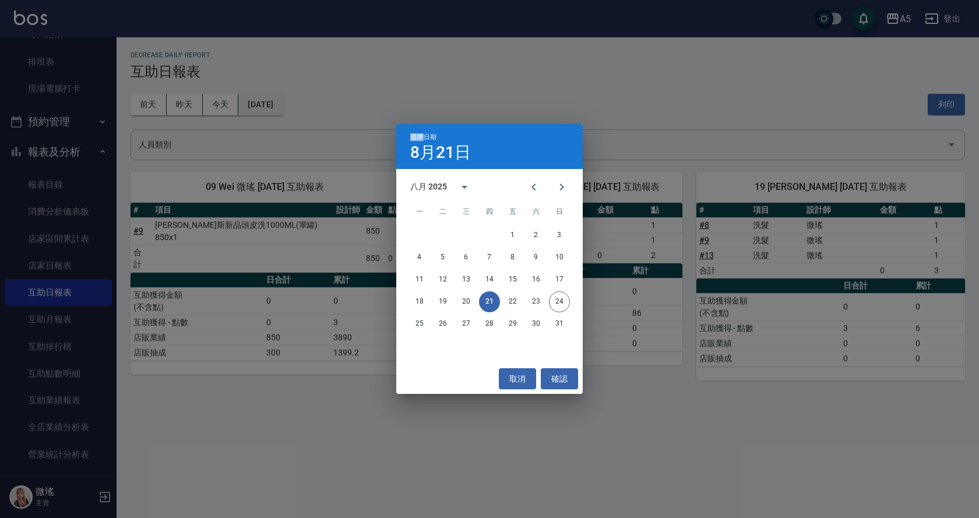
click at [270, 101] on div "選擇日期 8月21日 八月 2025 一 二 三 四 五 六 日 1 2 3 4 5 6 7 8 9 10 11 12 13 14 15 16 17 18 1…" at bounding box center [489, 259] width 979 height 518
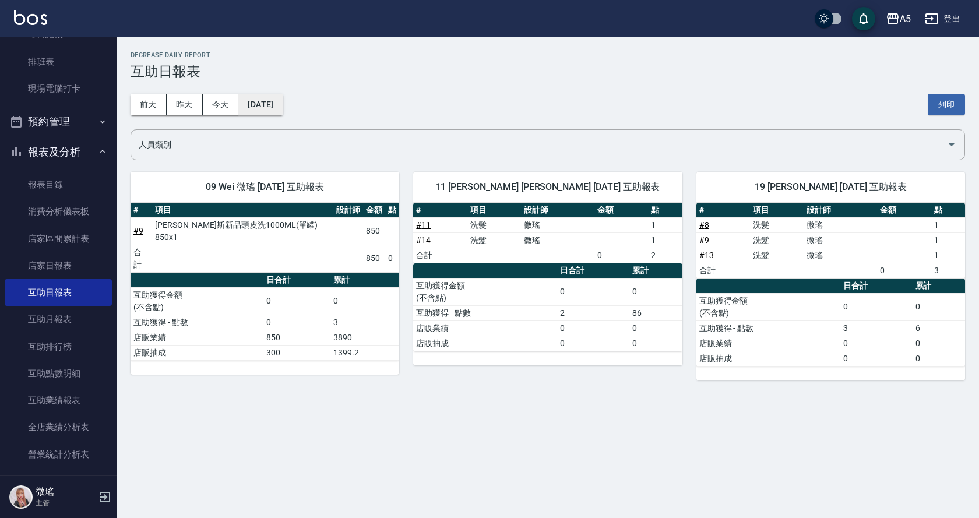
click at [270, 101] on button "[DATE]" at bounding box center [260, 105] width 44 height 22
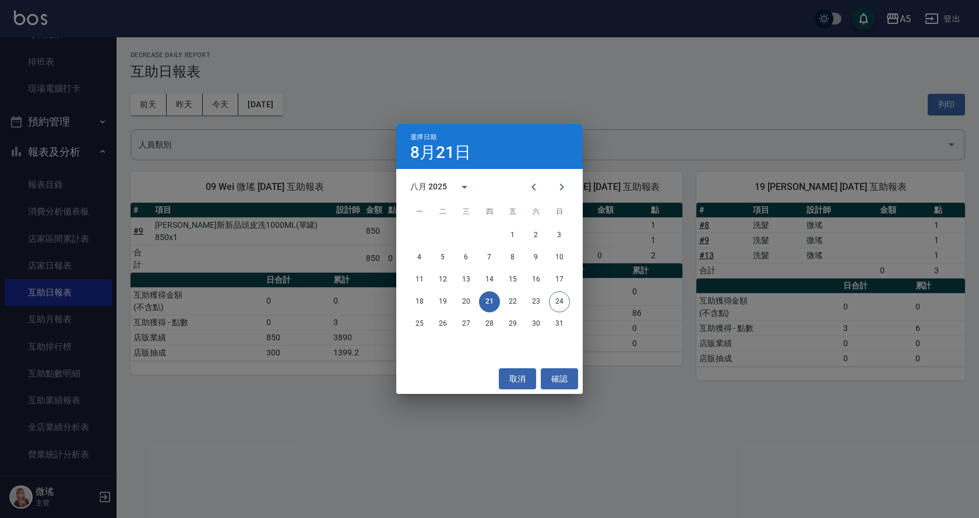
click at [277, 371] on div "選擇日期 8月21日 八月 2025 一 二 三 四 五 六 日 1 2 3 4 5 6 7 8 9 10 11 12 13 14 15 16 17 18 1…" at bounding box center [489, 259] width 979 height 518
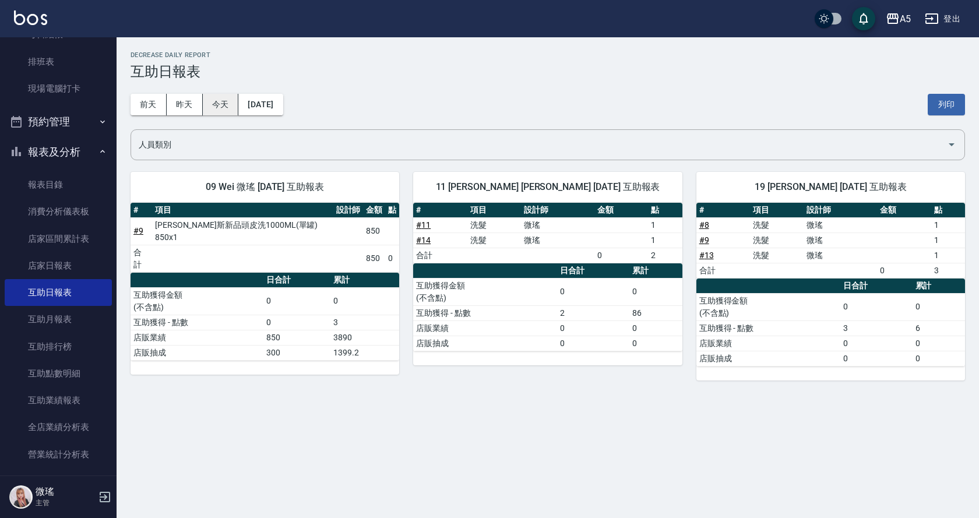
click at [222, 100] on button "今天" at bounding box center [221, 105] width 36 height 22
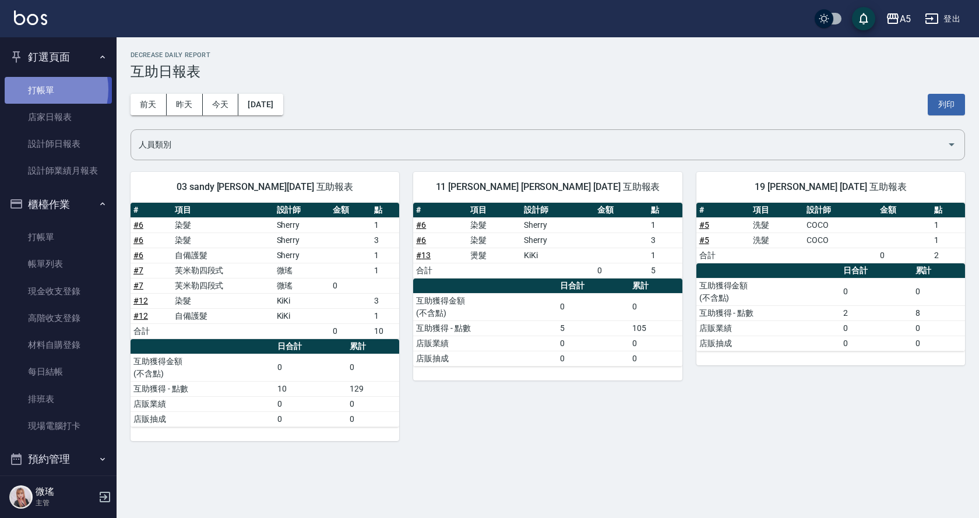
click at [36, 89] on link "打帳單" at bounding box center [58, 90] width 107 height 27
